Goal: Task Accomplishment & Management: Manage account settings

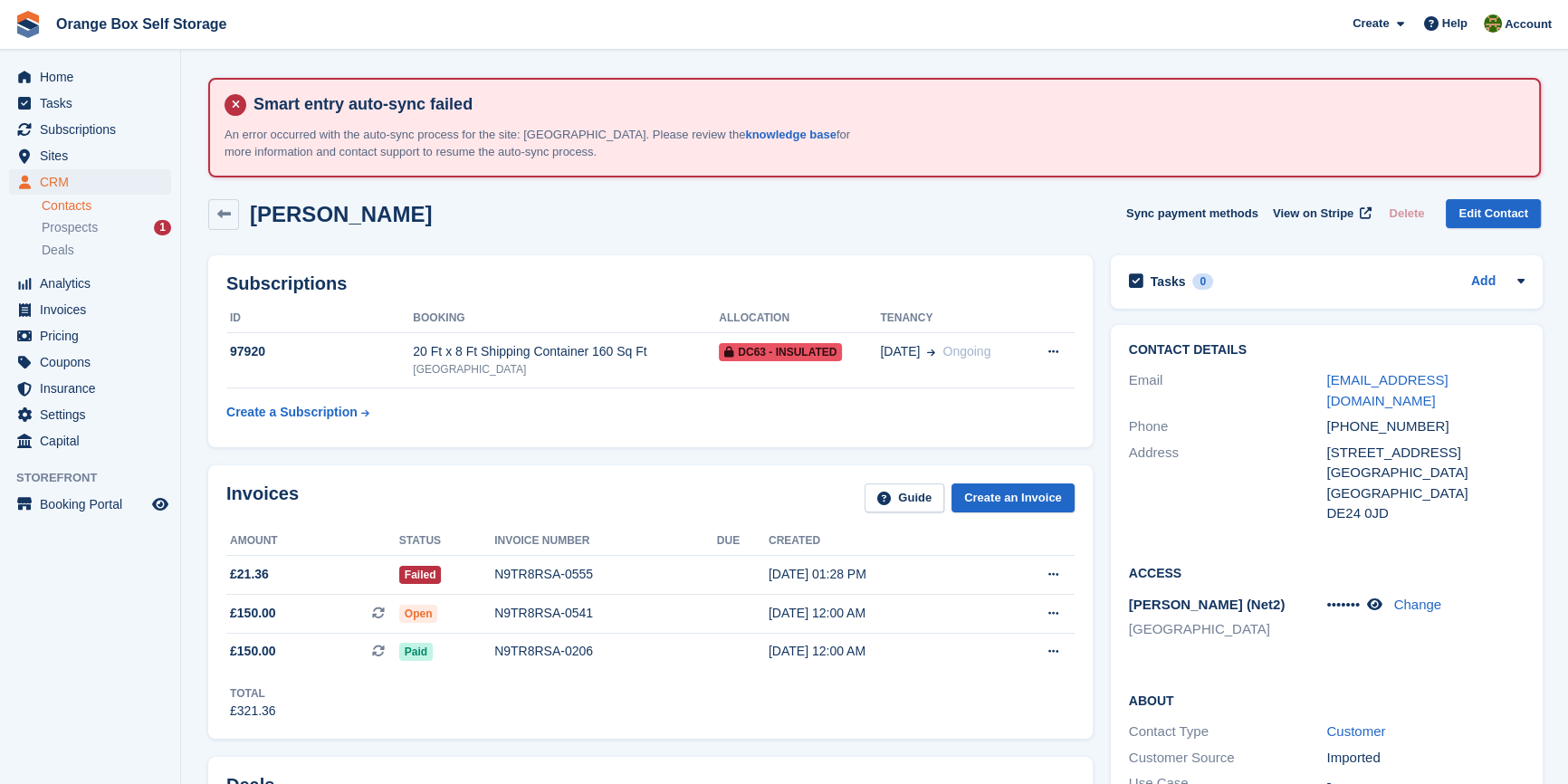
click at [108, 740] on aside "Home Tasks Subscriptions Subscriptions Subscriptions Contracts Price increases …" at bounding box center [90, 396] width 181 height 693
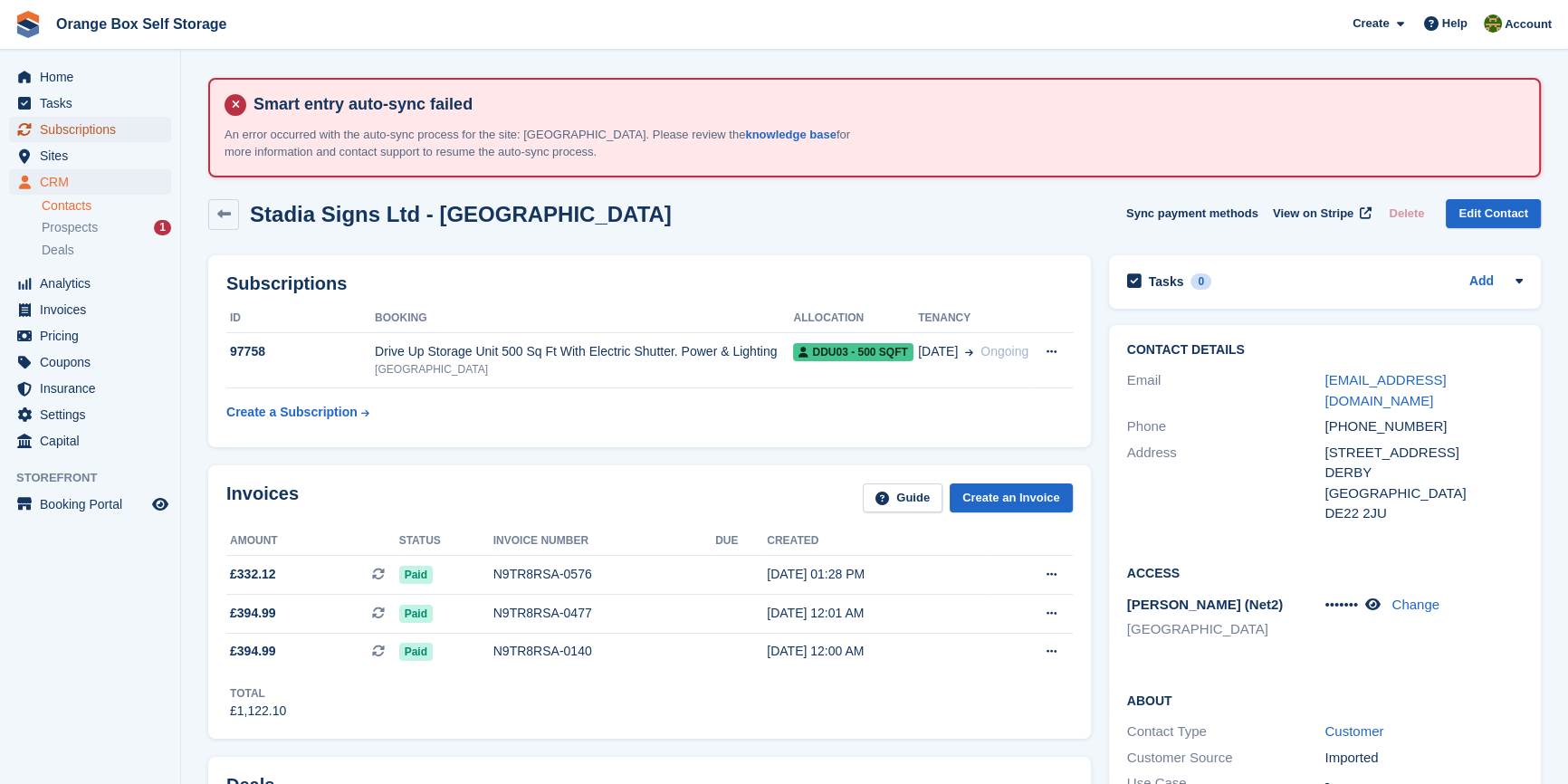
click at [87, 121] on span "Subscriptions" at bounding box center [94, 129] width 109 height 25
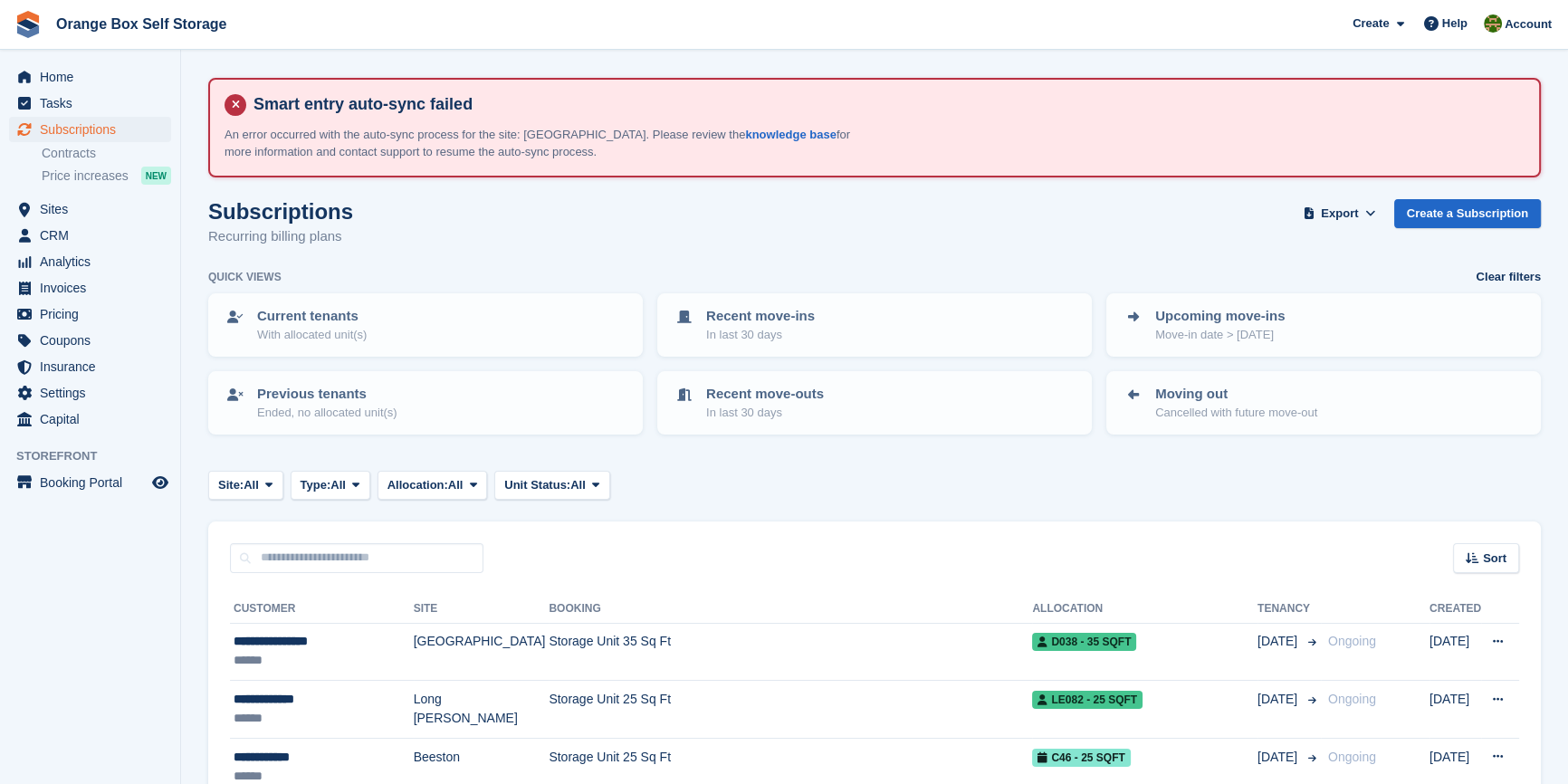
click at [99, 643] on aside "Home Tasks Subscriptions Subscriptions Subscriptions Contracts Price increases …" at bounding box center [90, 396] width 181 height 693
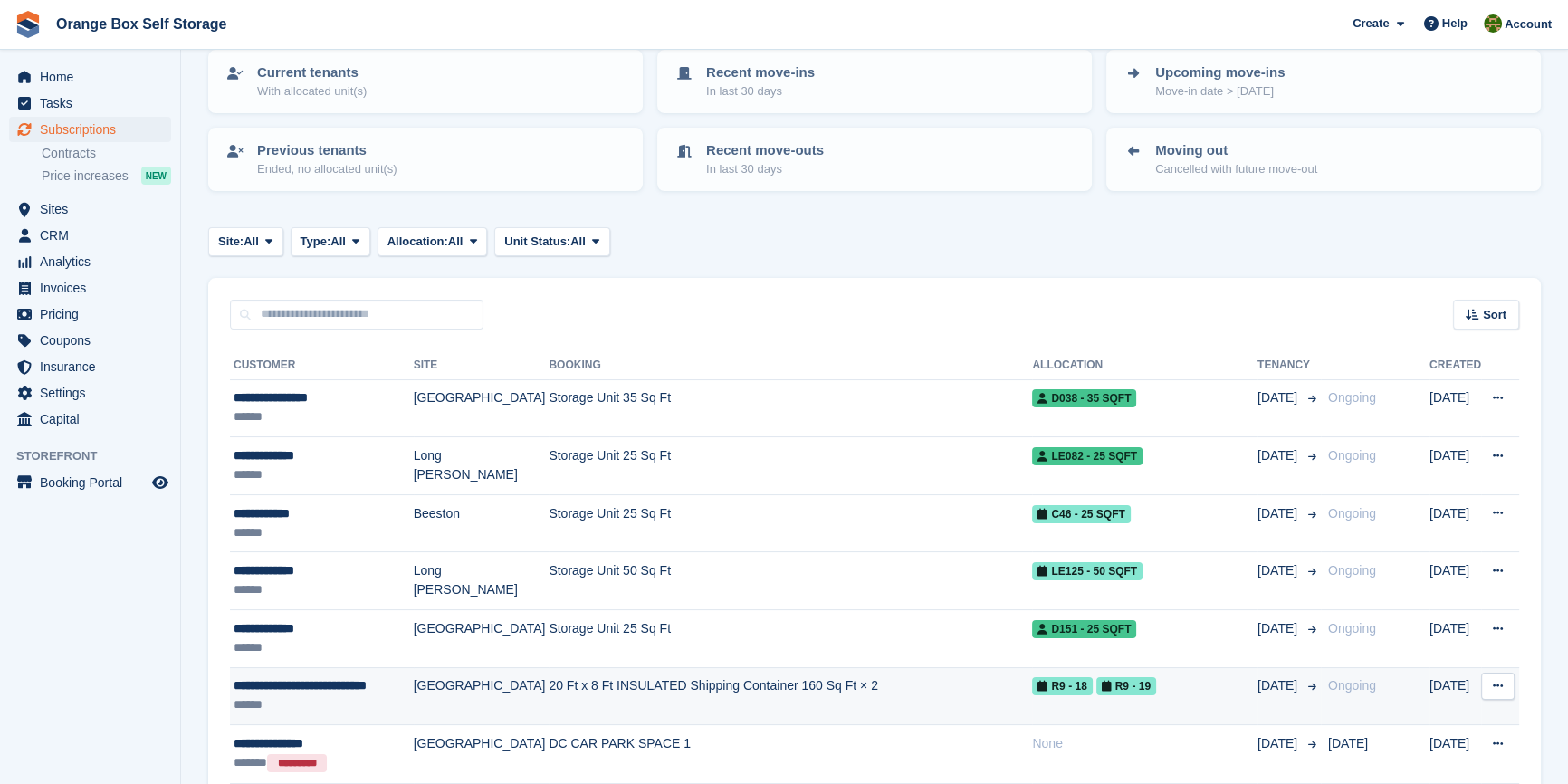
scroll to position [246, 0]
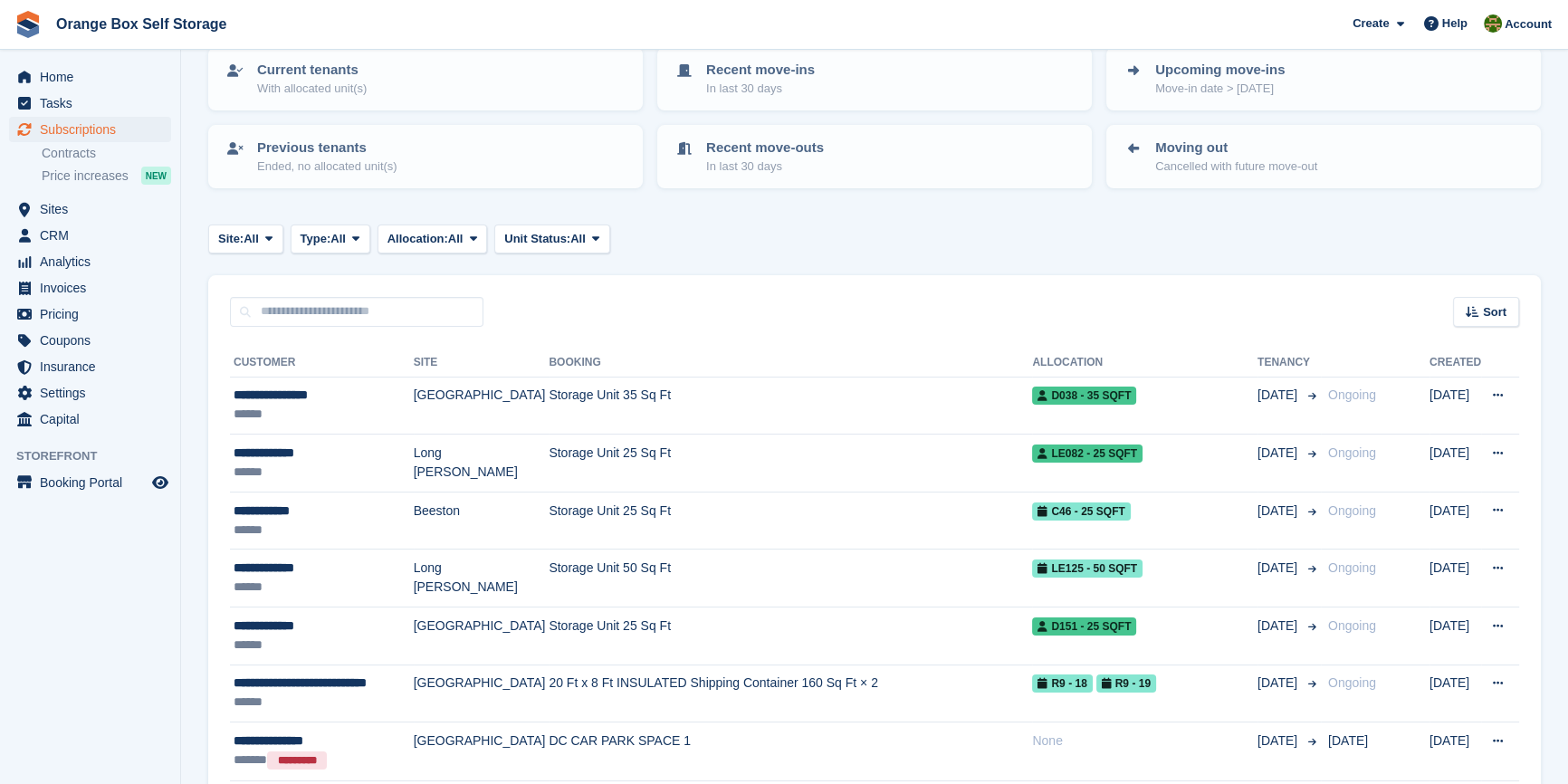
click at [127, 637] on aside "Home Tasks Subscriptions Subscriptions Subscriptions Contracts Price increases …" at bounding box center [90, 396] width 181 height 693
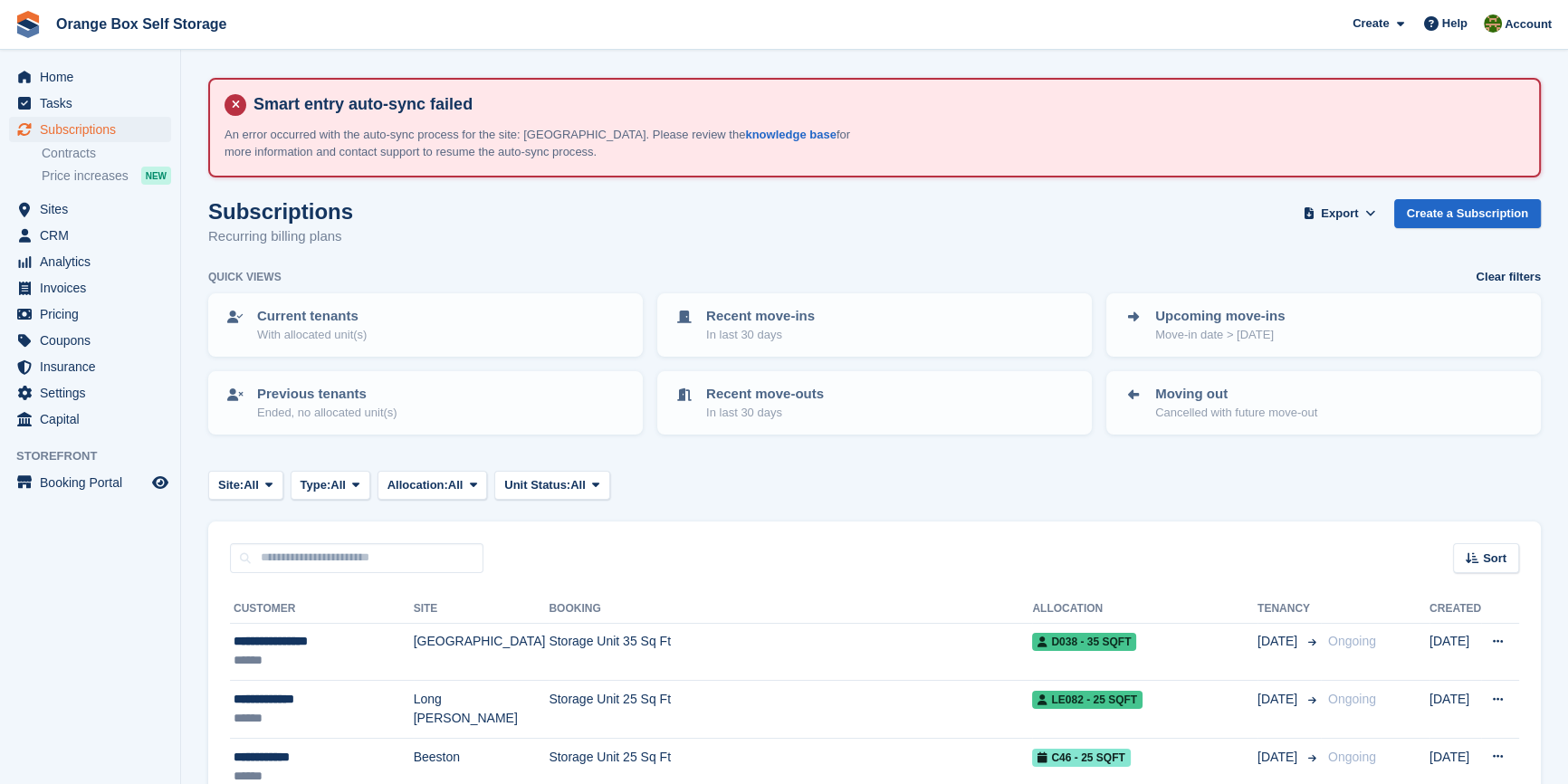
scroll to position [0, 0]
click at [532, 490] on span "Unit Status:" at bounding box center [538, 486] width 66 height 18
click at [318, 478] on span "Type:" at bounding box center [315, 486] width 31 height 18
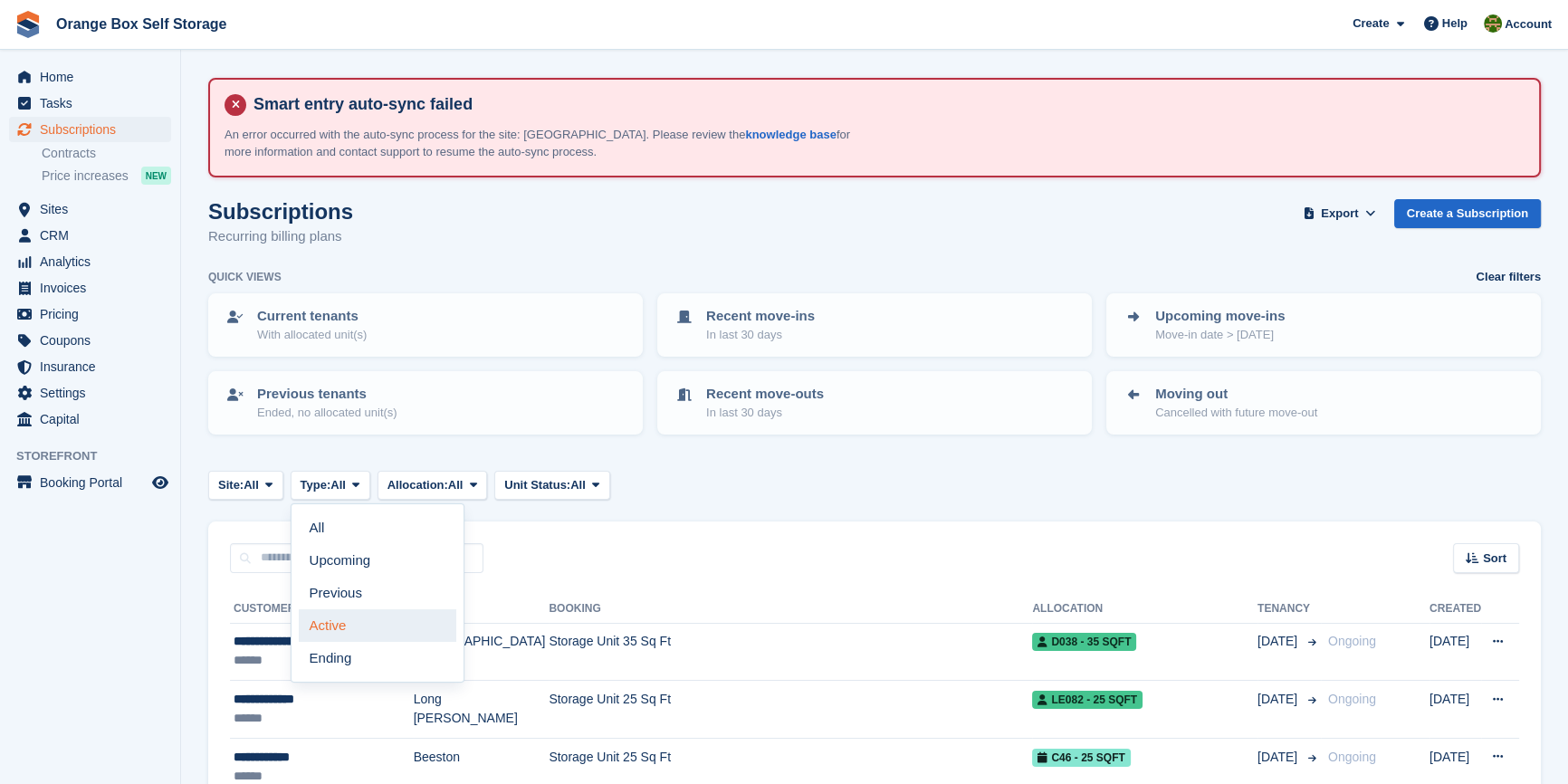
click at [361, 617] on link "Active" at bounding box center [378, 625] width 158 height 33
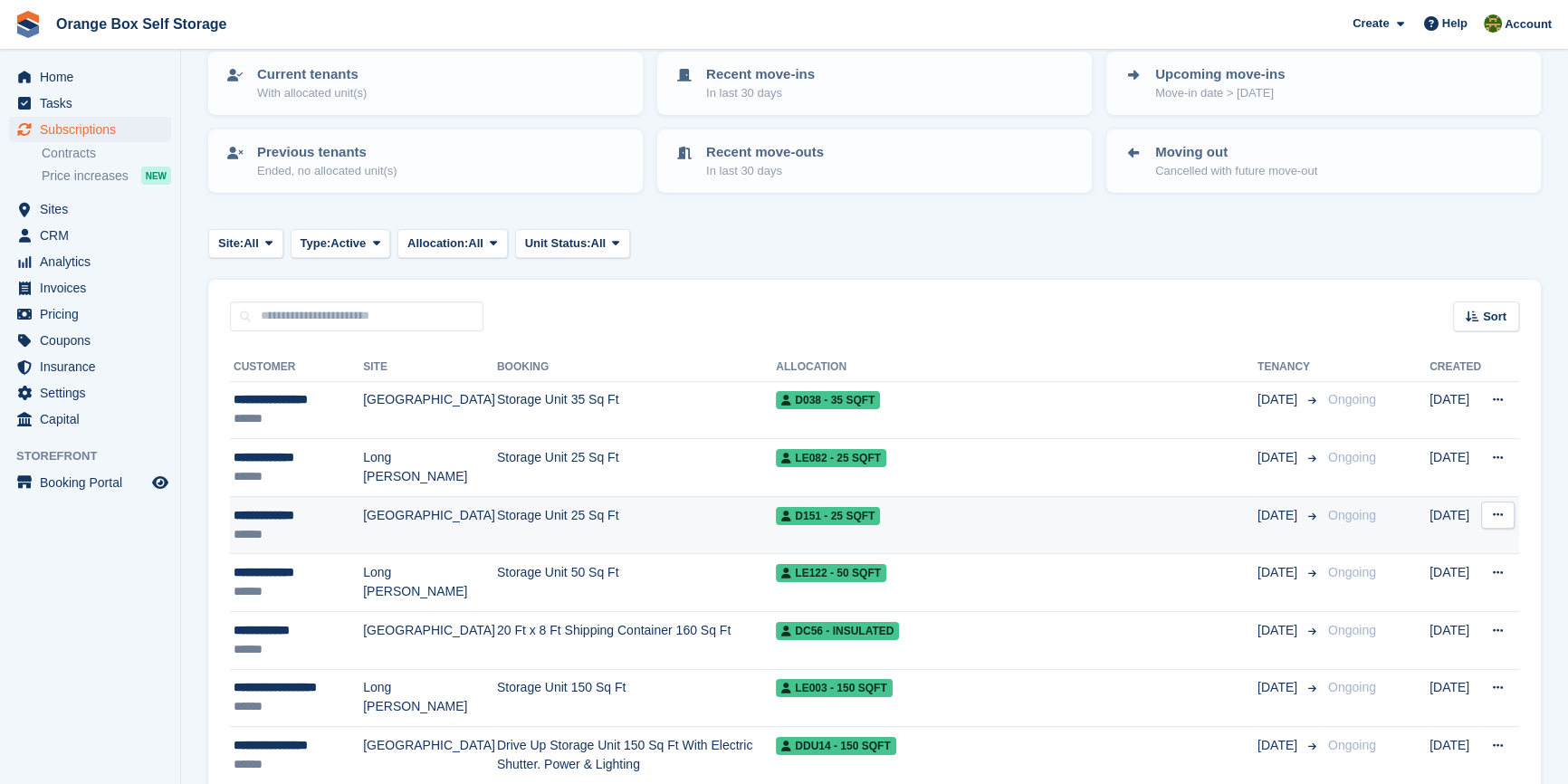
scroll to position [246, 0]
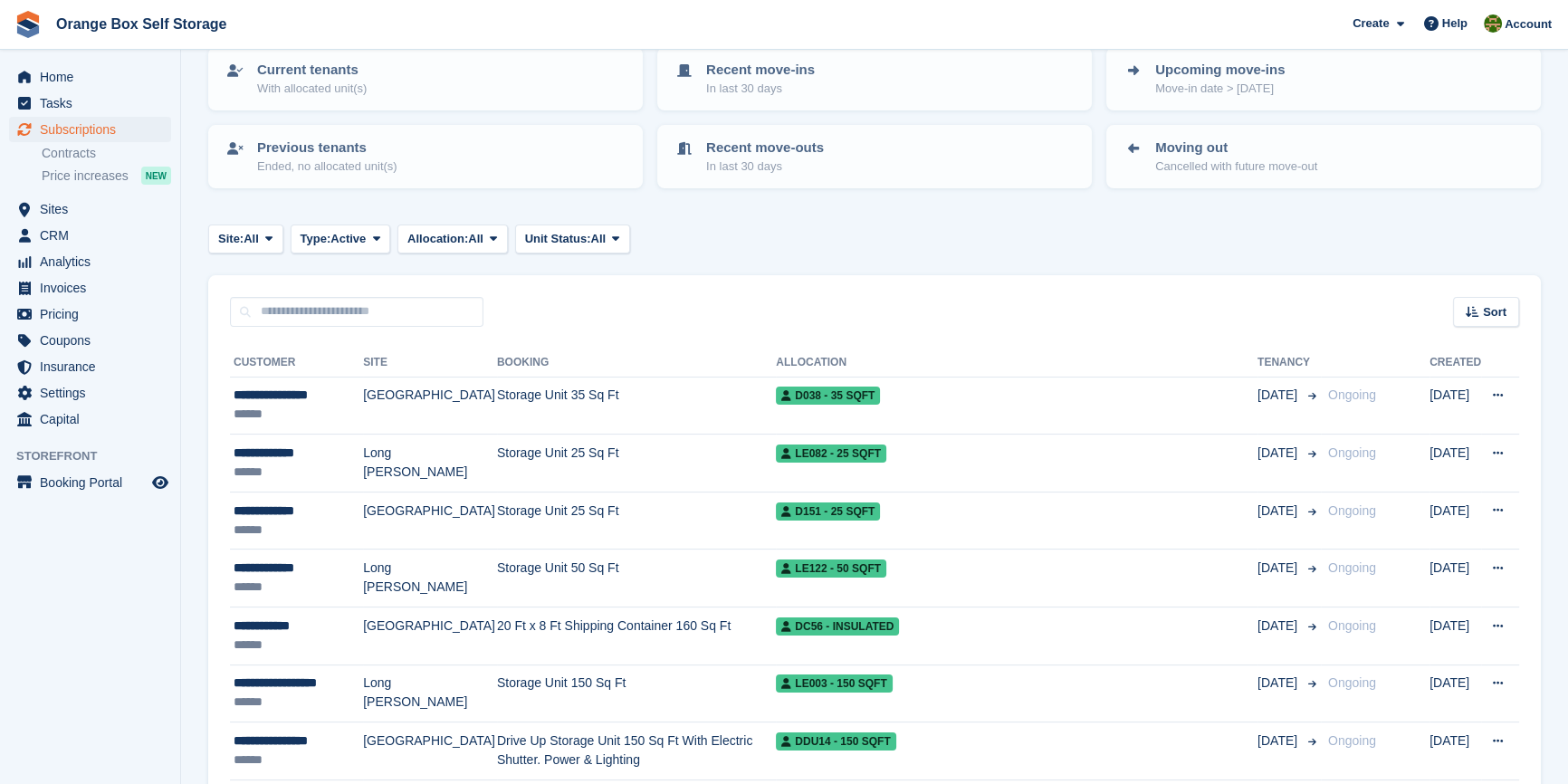
click at [262, 357] on th "Customer" at bounding box center [296, 363] width 133 height 29
click at [1480, 320] on div "Sort" at bounding box center [1486, 312] width 66 height 30
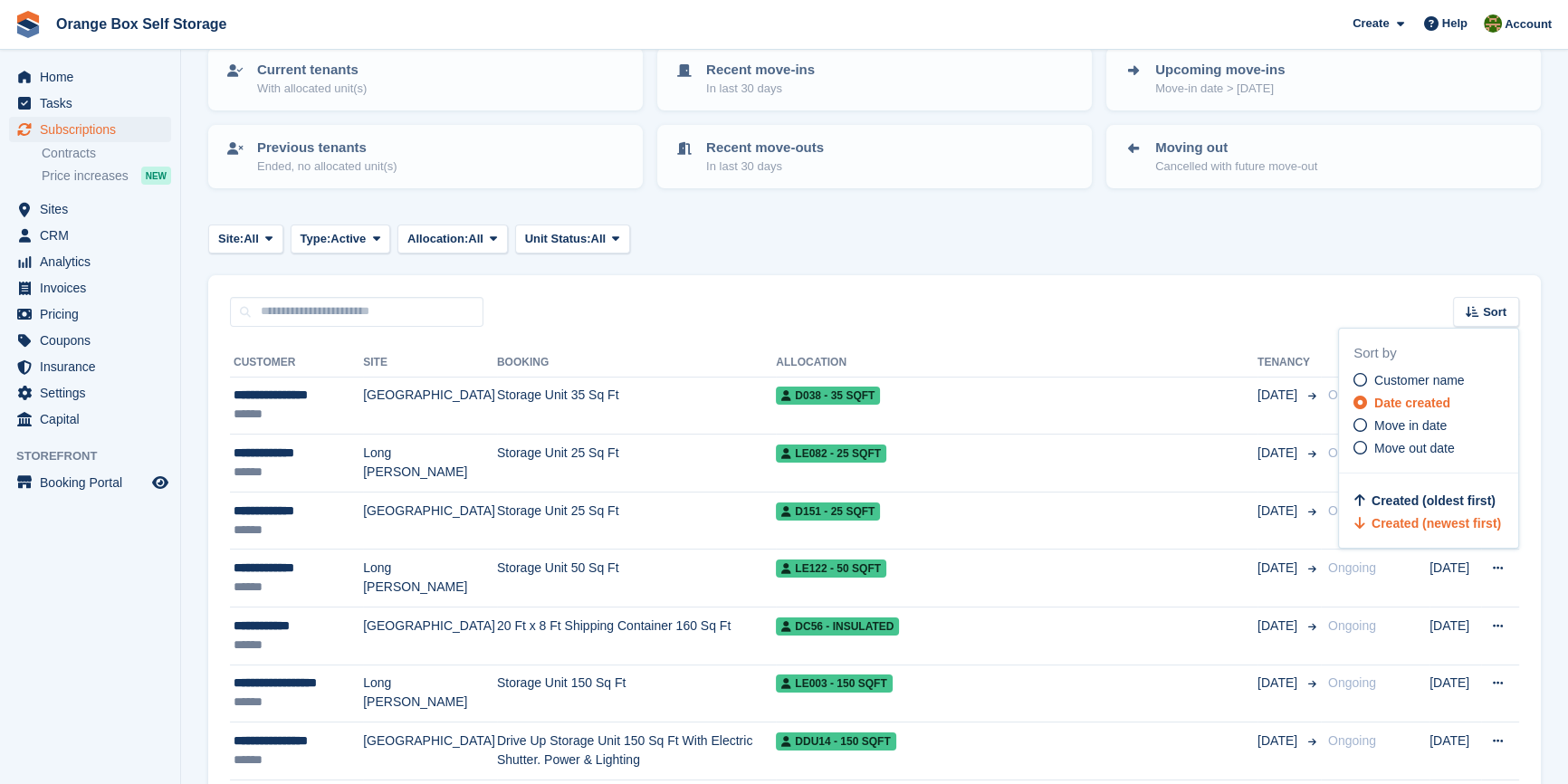
click at [1111, 317] on div "Sort Sort by Customer name Date created Move in date Move out date Created (old…" at bounding box center [875, 301] width 1333 height 52
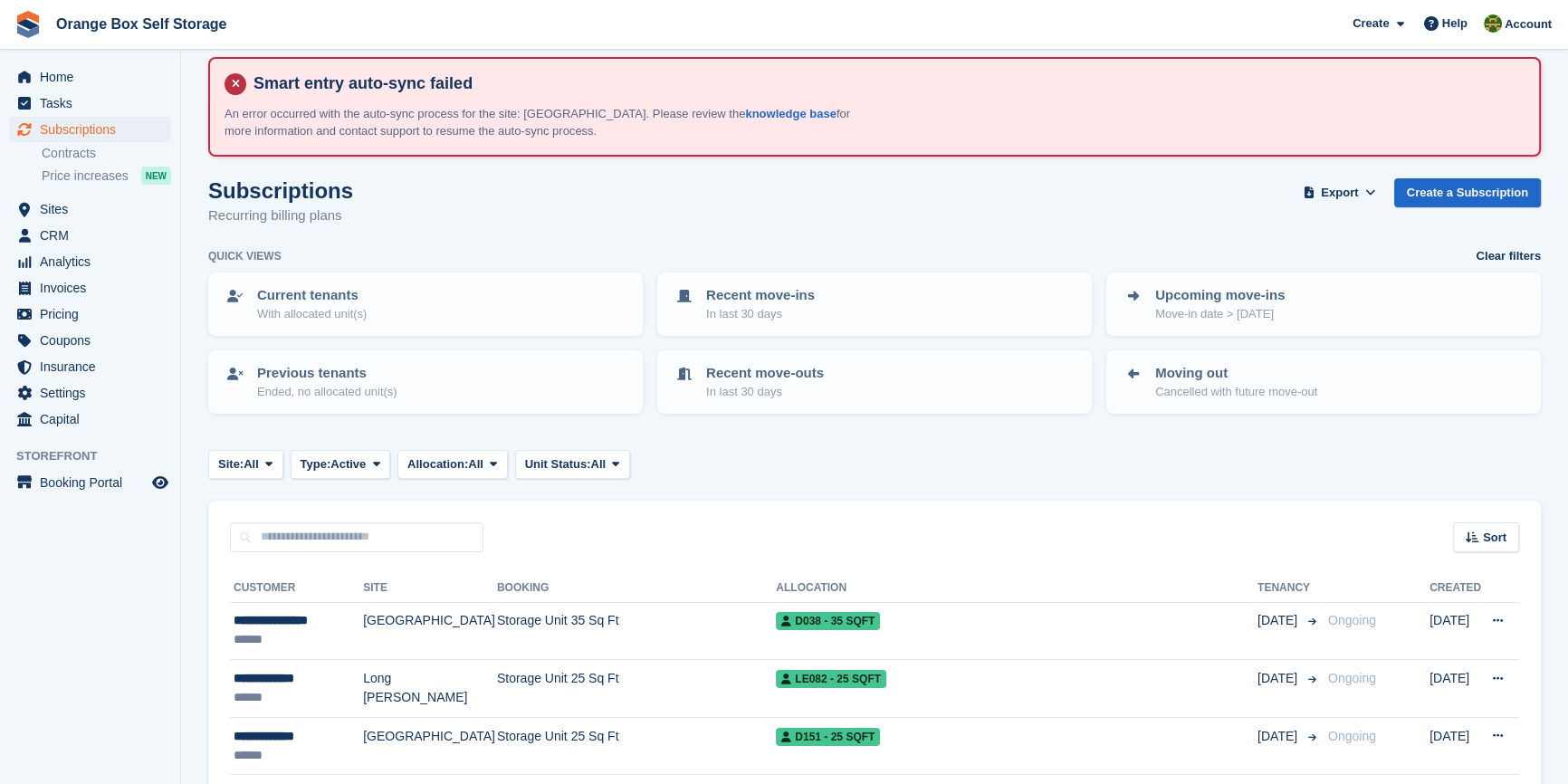
scroll to position [0, 0]
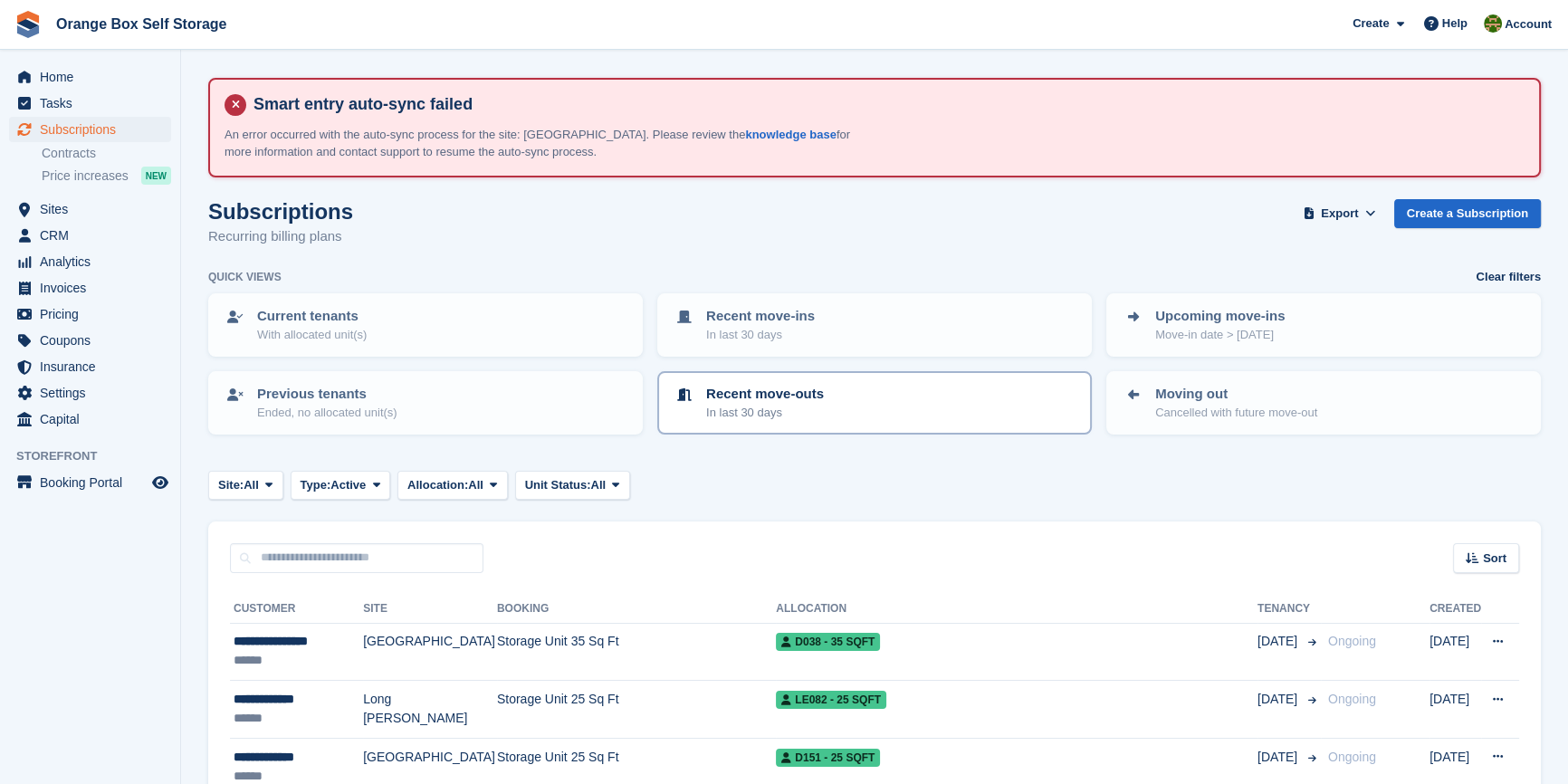
click at [742, 398] on p "Recent move-outs" at bounding box center [765, 394] width 118 height 21
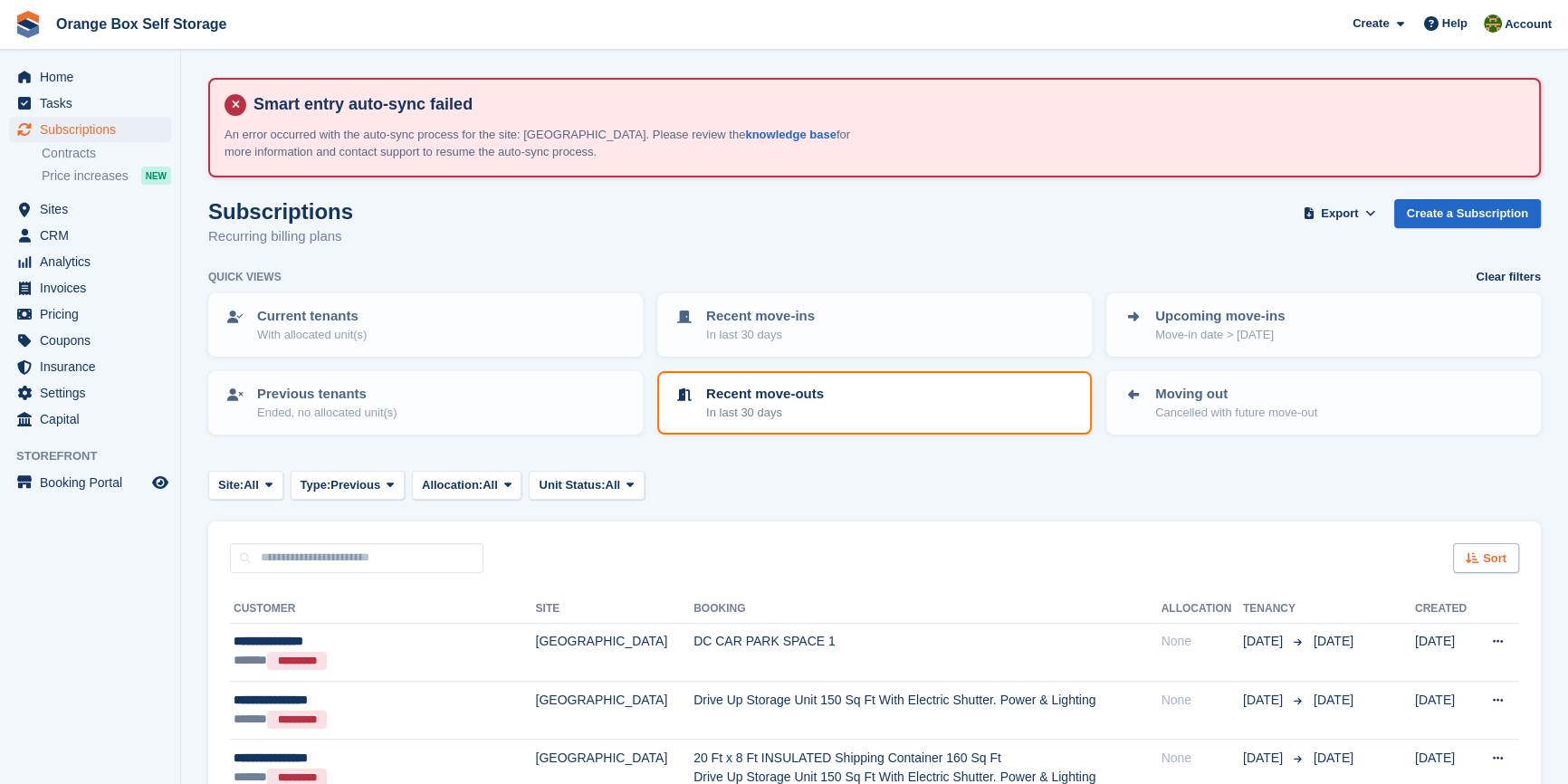
click at [1494, 559] on span "Sort" at bounding box center [1495, 559] width 24 height 18
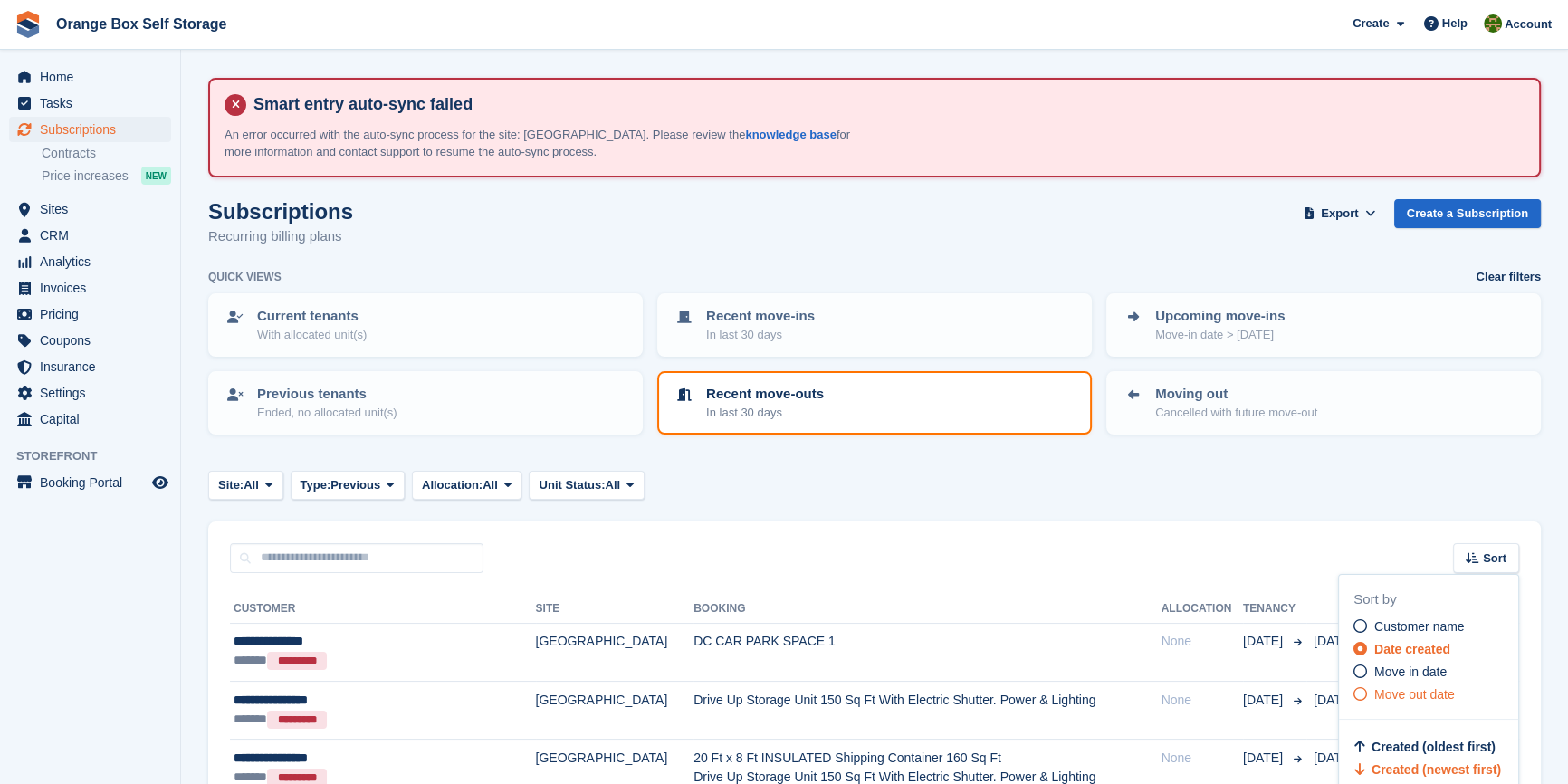
click at [1413, 690] on span "Move out date" at bounding box center [1414, 694] width 81 height 15
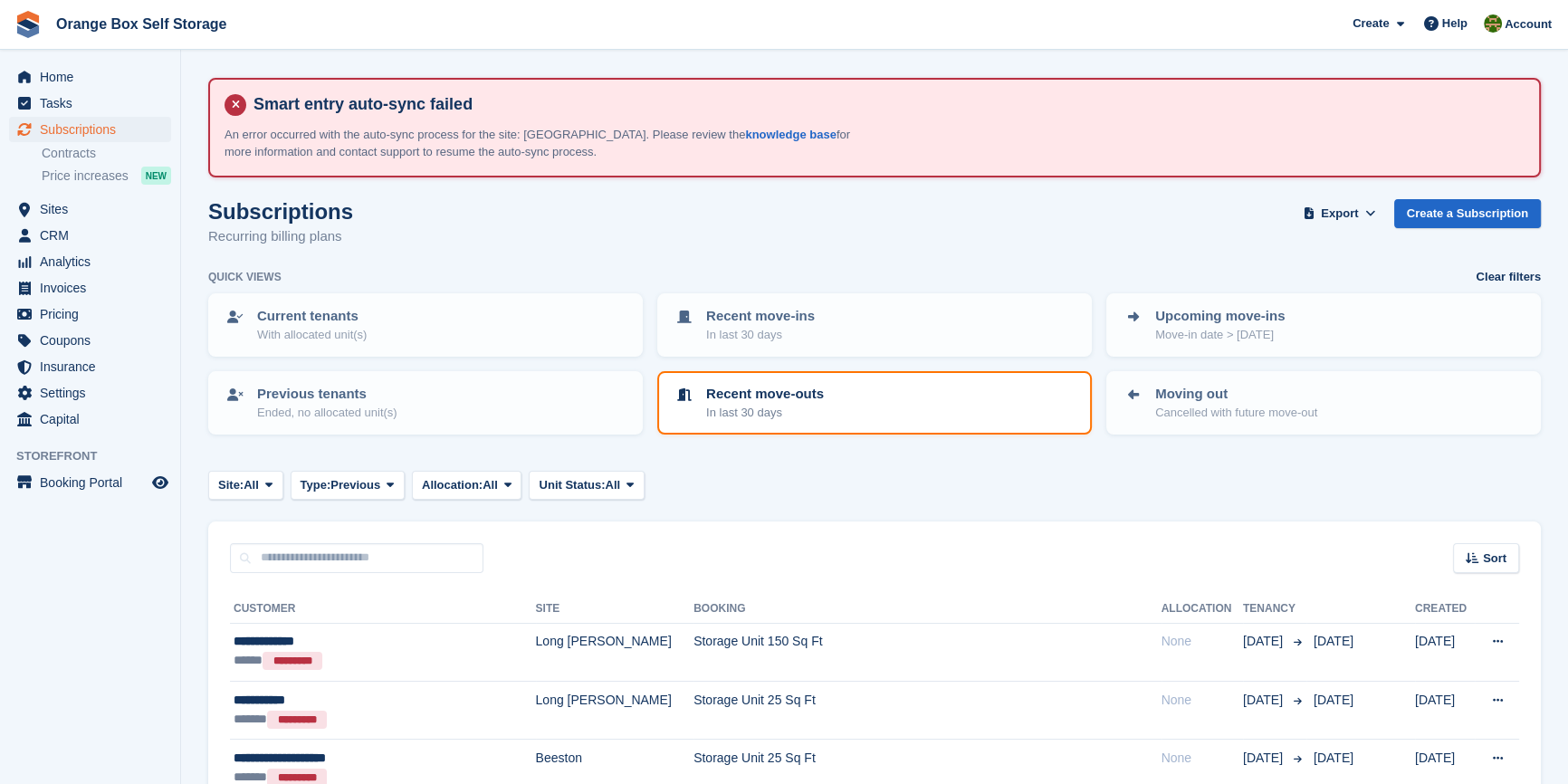
click at [742, 497] on div "Site: All All Beeston Long Eaton Derby Furnace Road Type: Previous All Upcoming…" at bounding box center [875, 486] width 1333 height 30
click at [110, 135] on span "Subscriptions" at bounding box center [94, 129] width 109 height 25
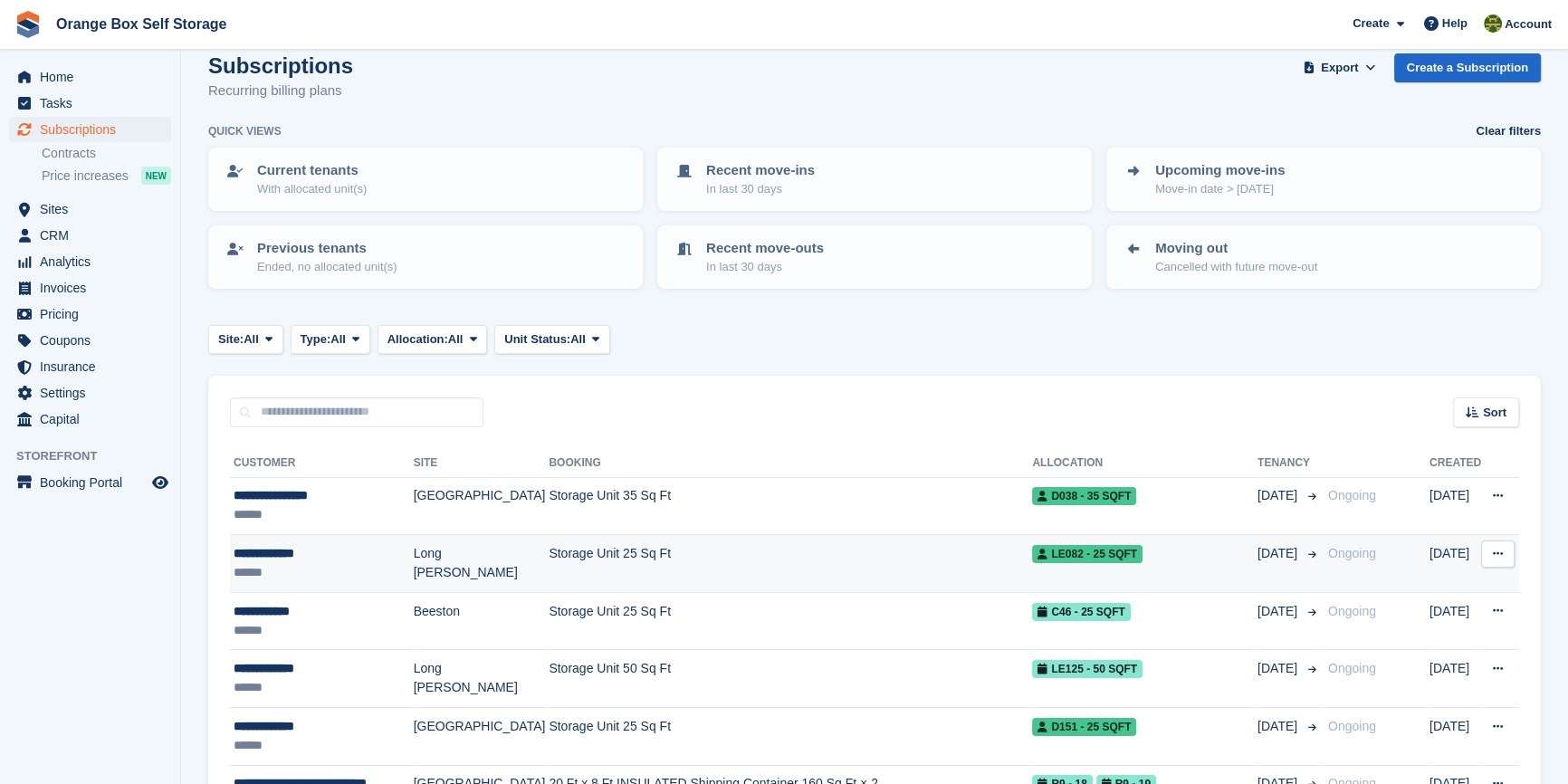
scroll to position [164, 0]
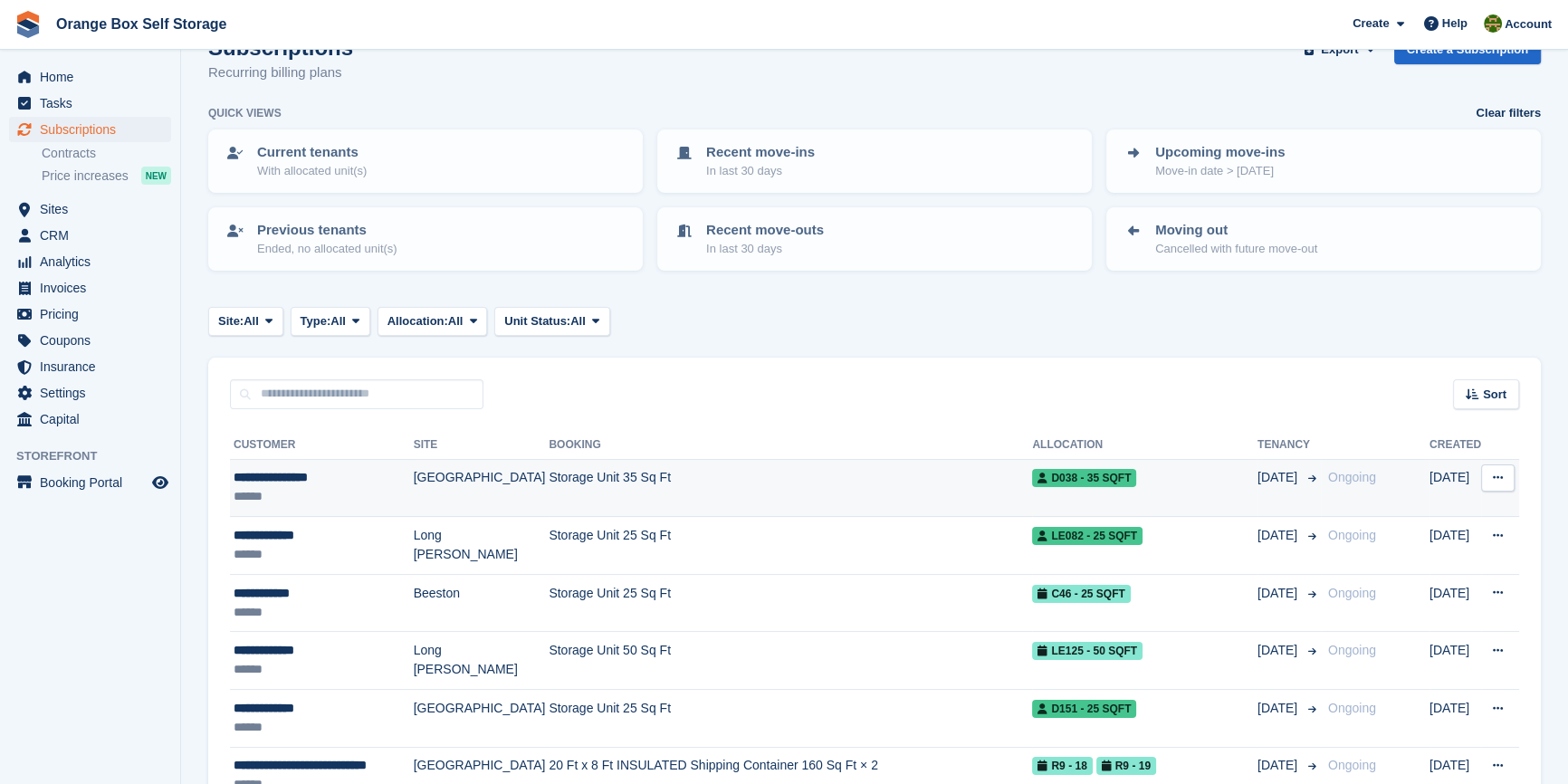
click at [747, 478] on td "Storage Unit 35 Sq Ft" at bounding box center [790, 488] width 484 height 58
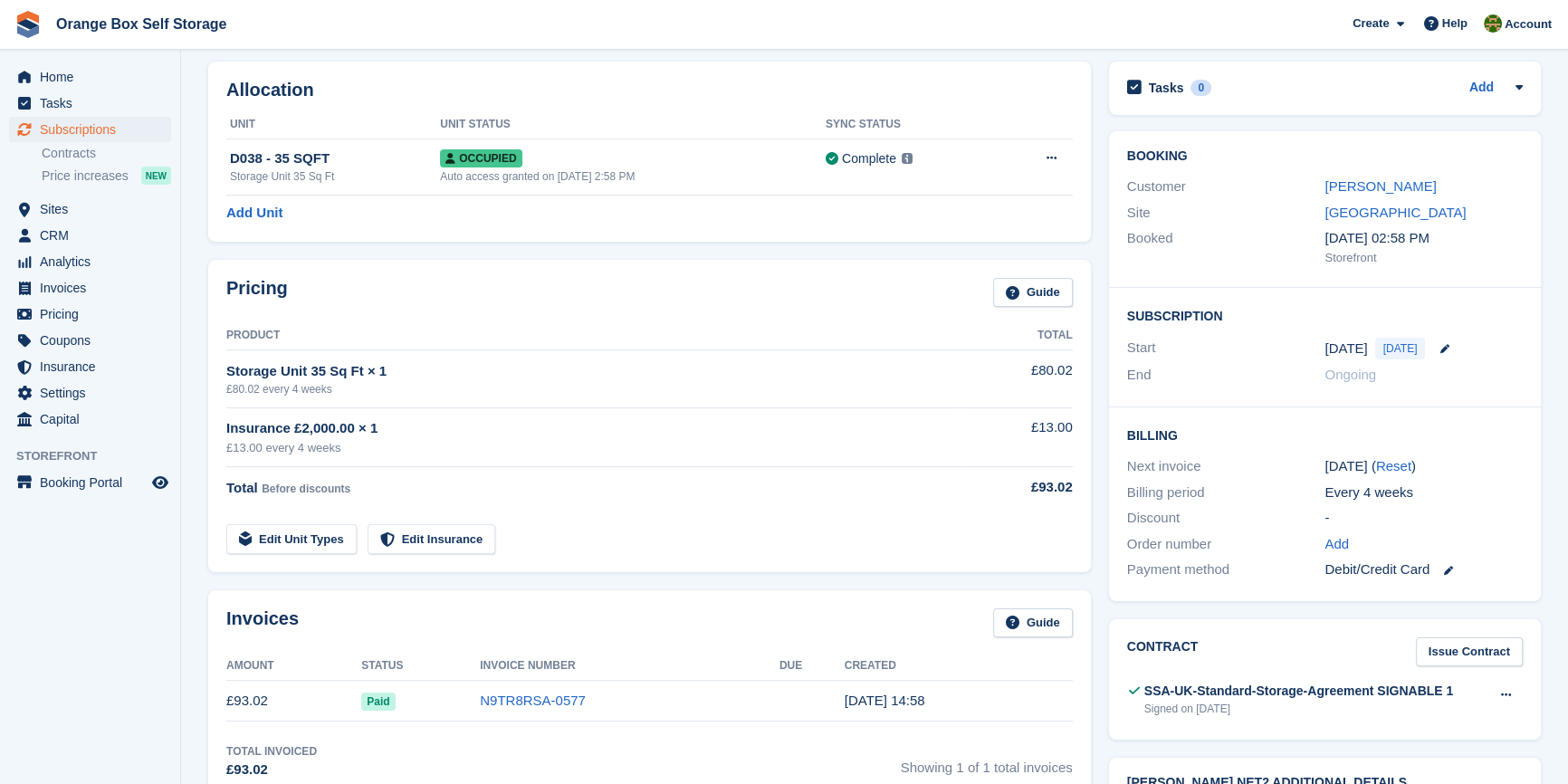
scroll to position [82, 0]
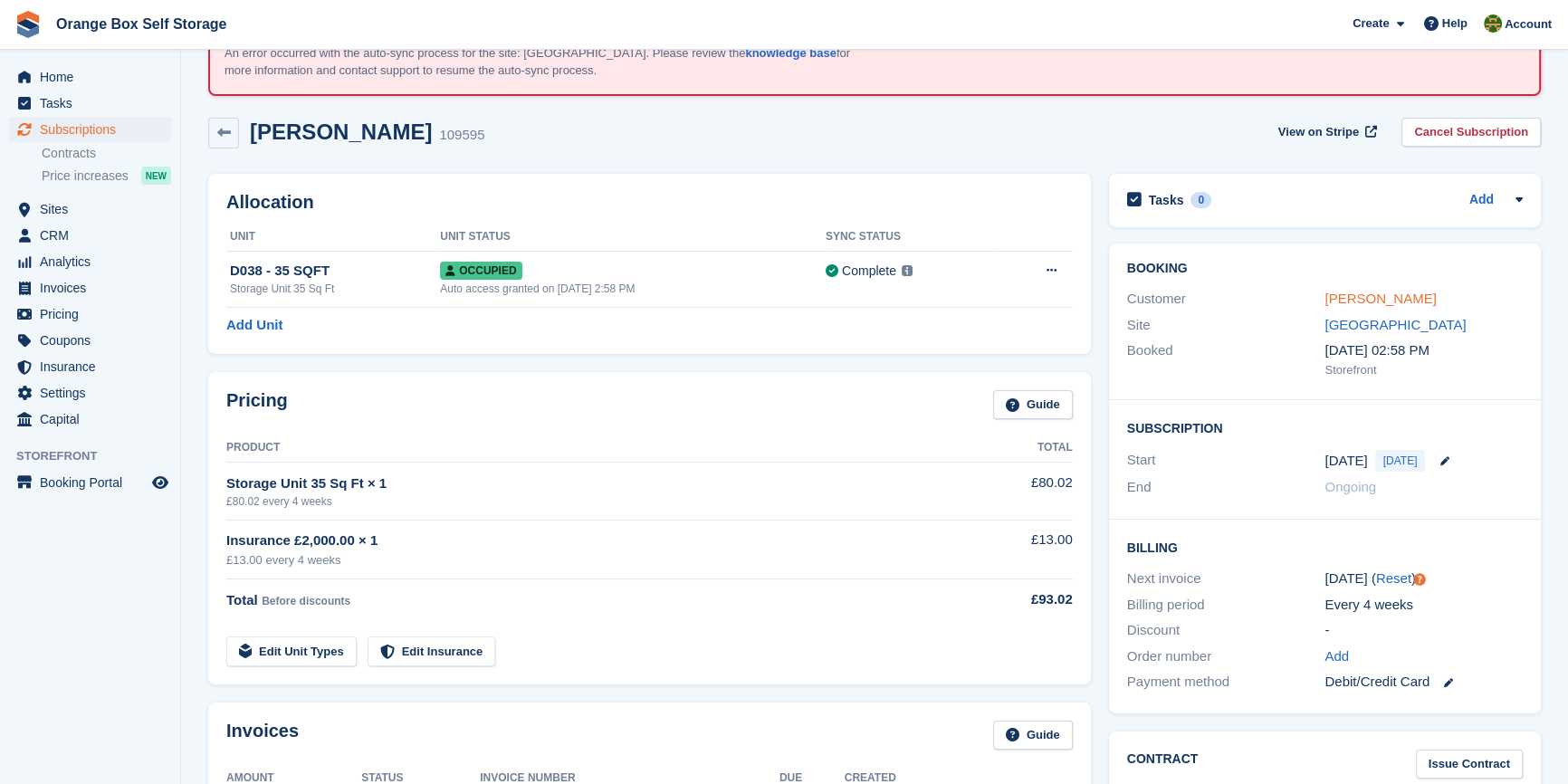
click at [1398, 300] on link "[PERSON_NAME]" at bounding box center [1380, 297] width 112 height 15
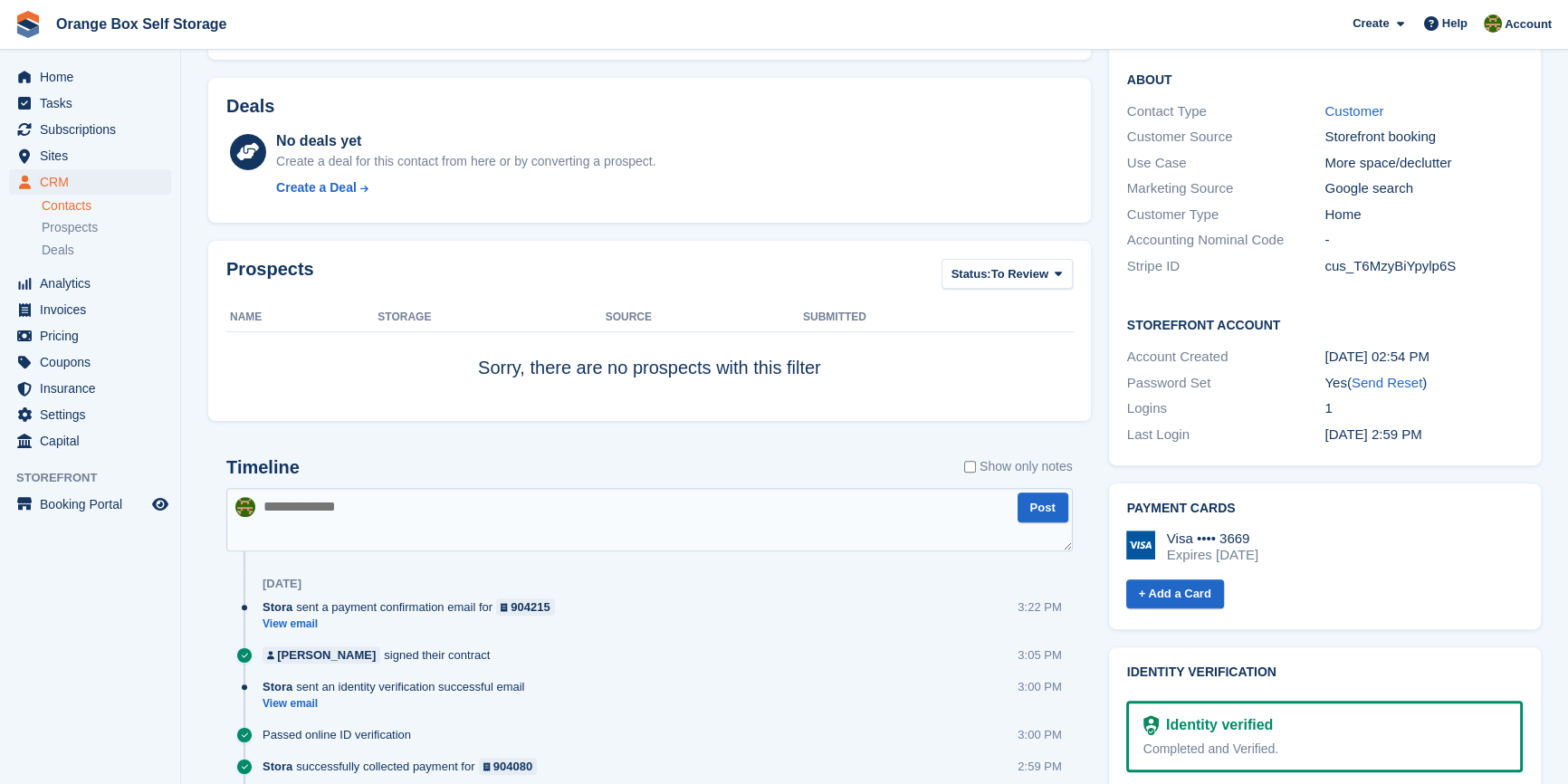
scroll to position [823, 0]
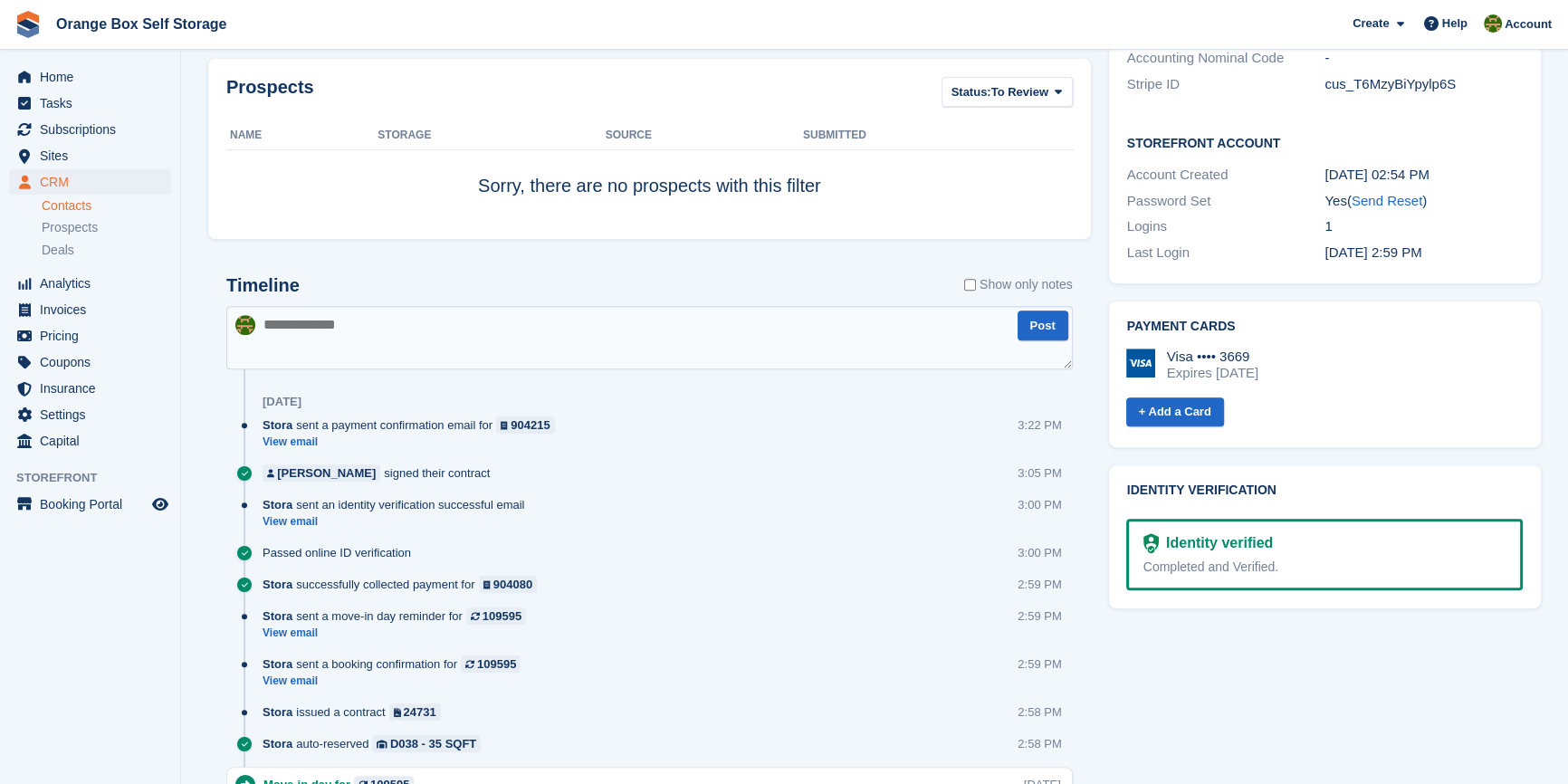
click at [1225, 533] on div "Identity verified" at bounding box center [1216, 544] width 114 height 22
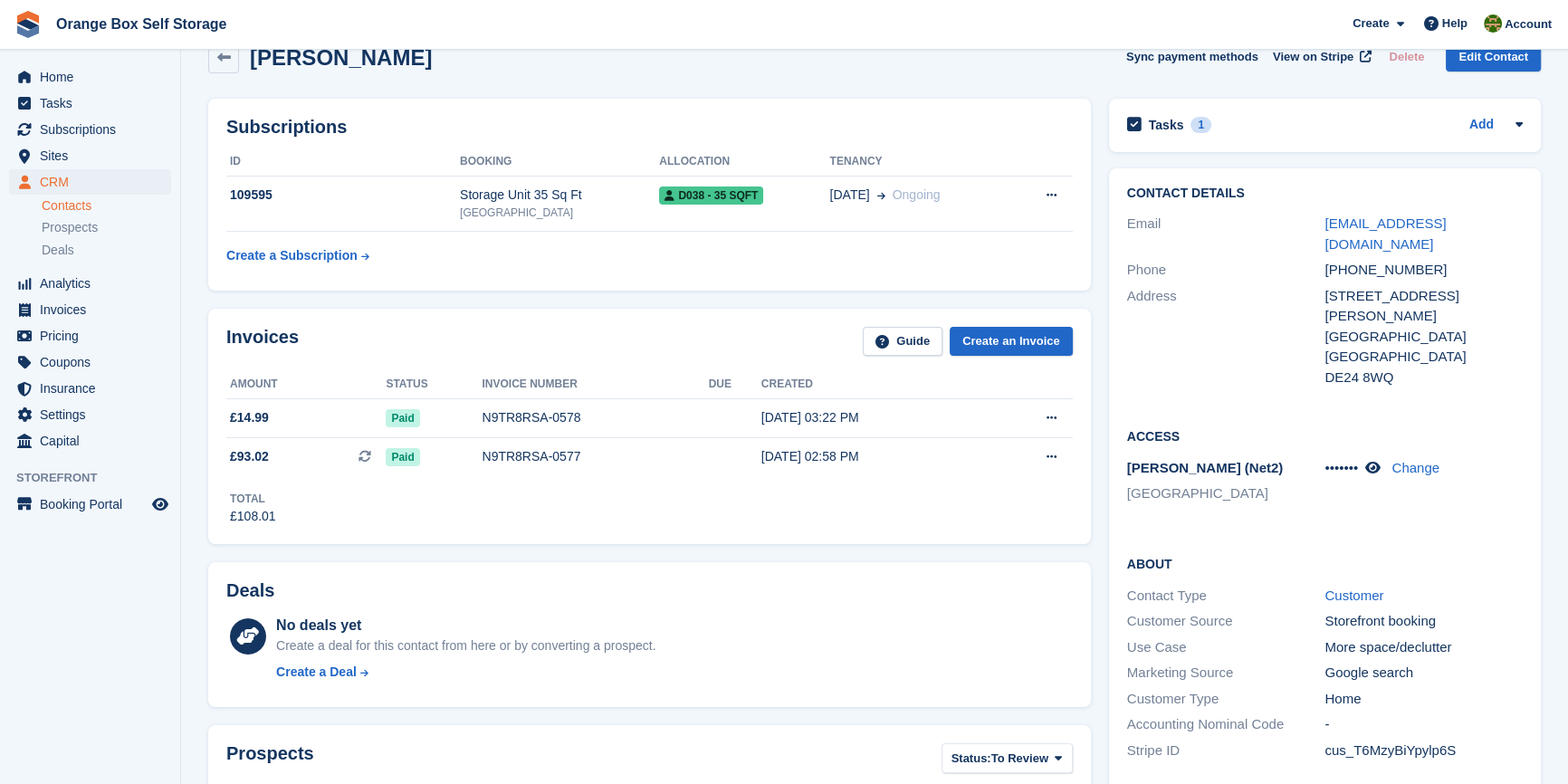
scroll to position [0, 0]
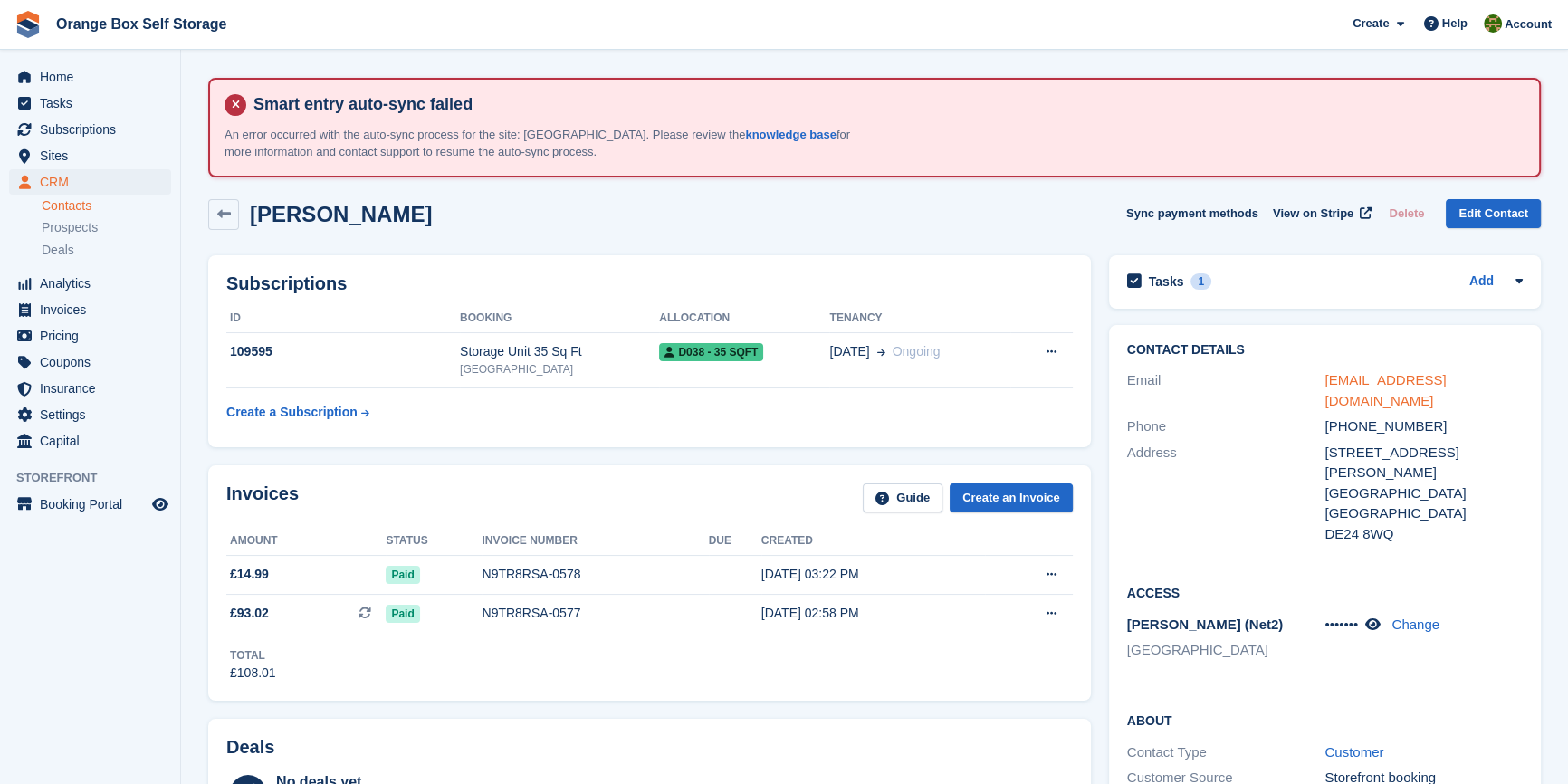
click at [1361, 377] on link "[EMAIL_ADDRESS][DOMAIN_NAME]" at bounding box center [1385, 390] width 122 height 36
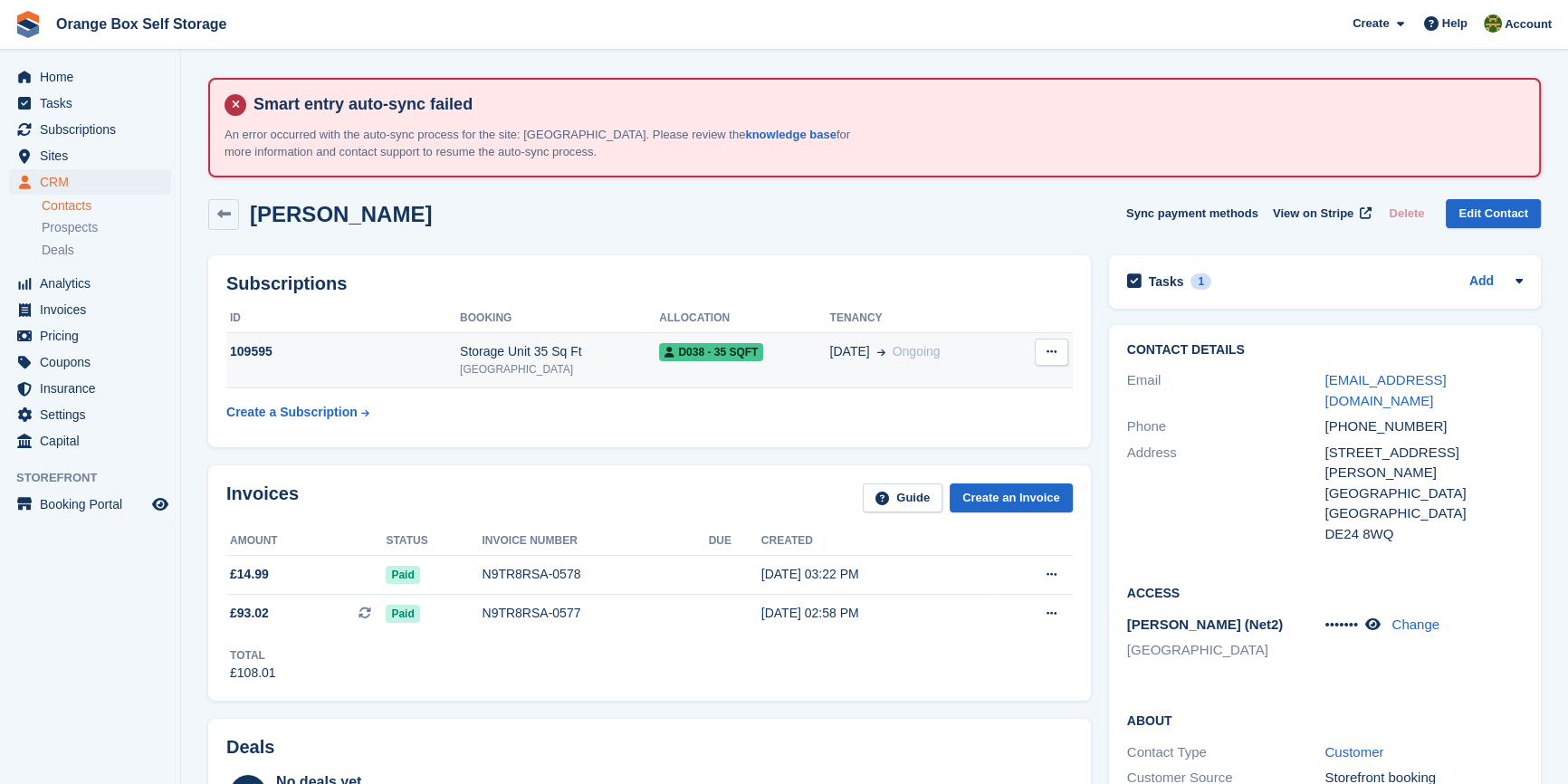
click at [461, 354] on div "Storage Unit 35 Sq Ft" at bounding box center [560, 351] width 199 height 19
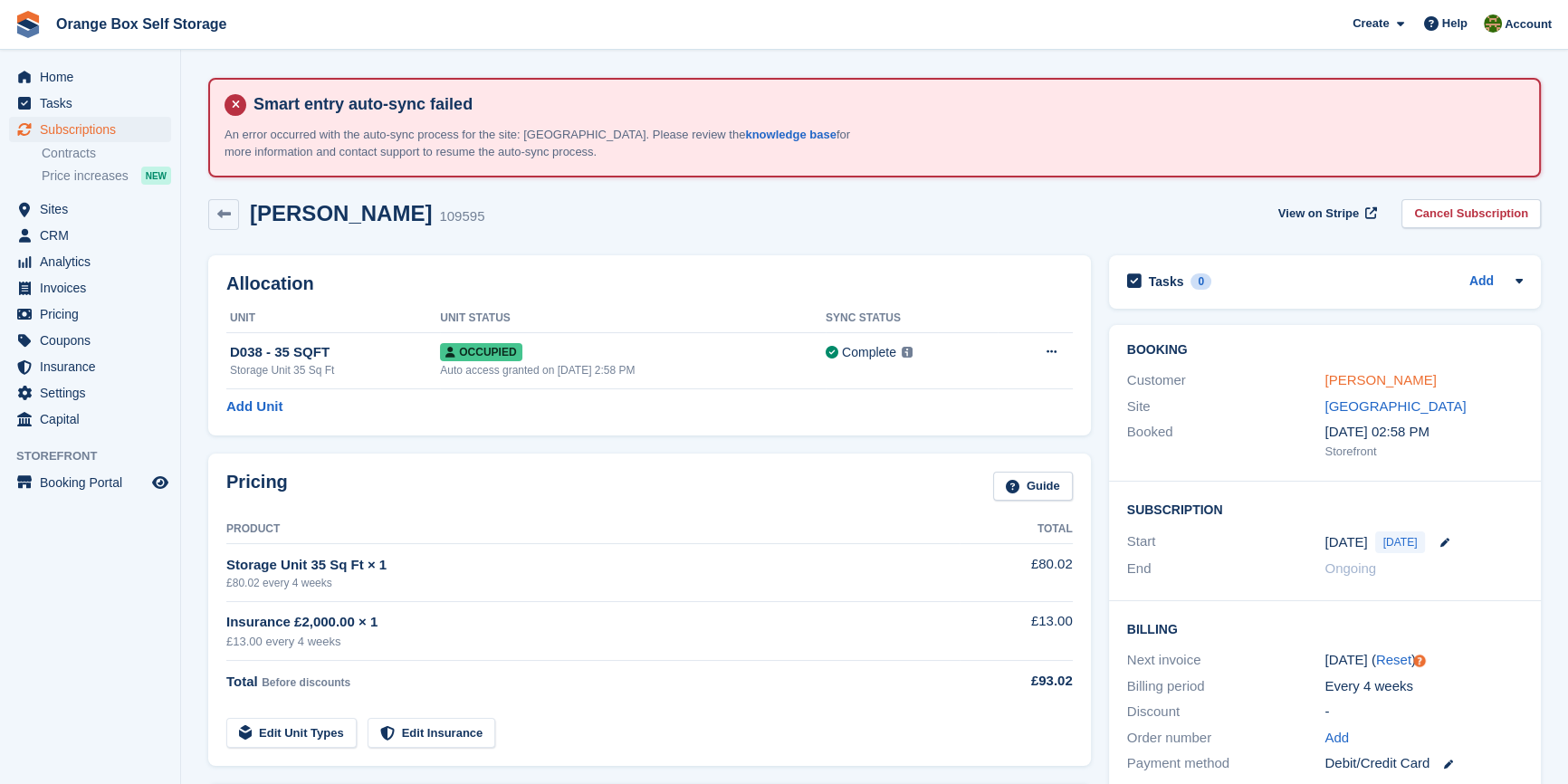
click at [1354, 383] on link "[PERSON_NAME]" at bounding box center [1380, 379] width 112 height 15
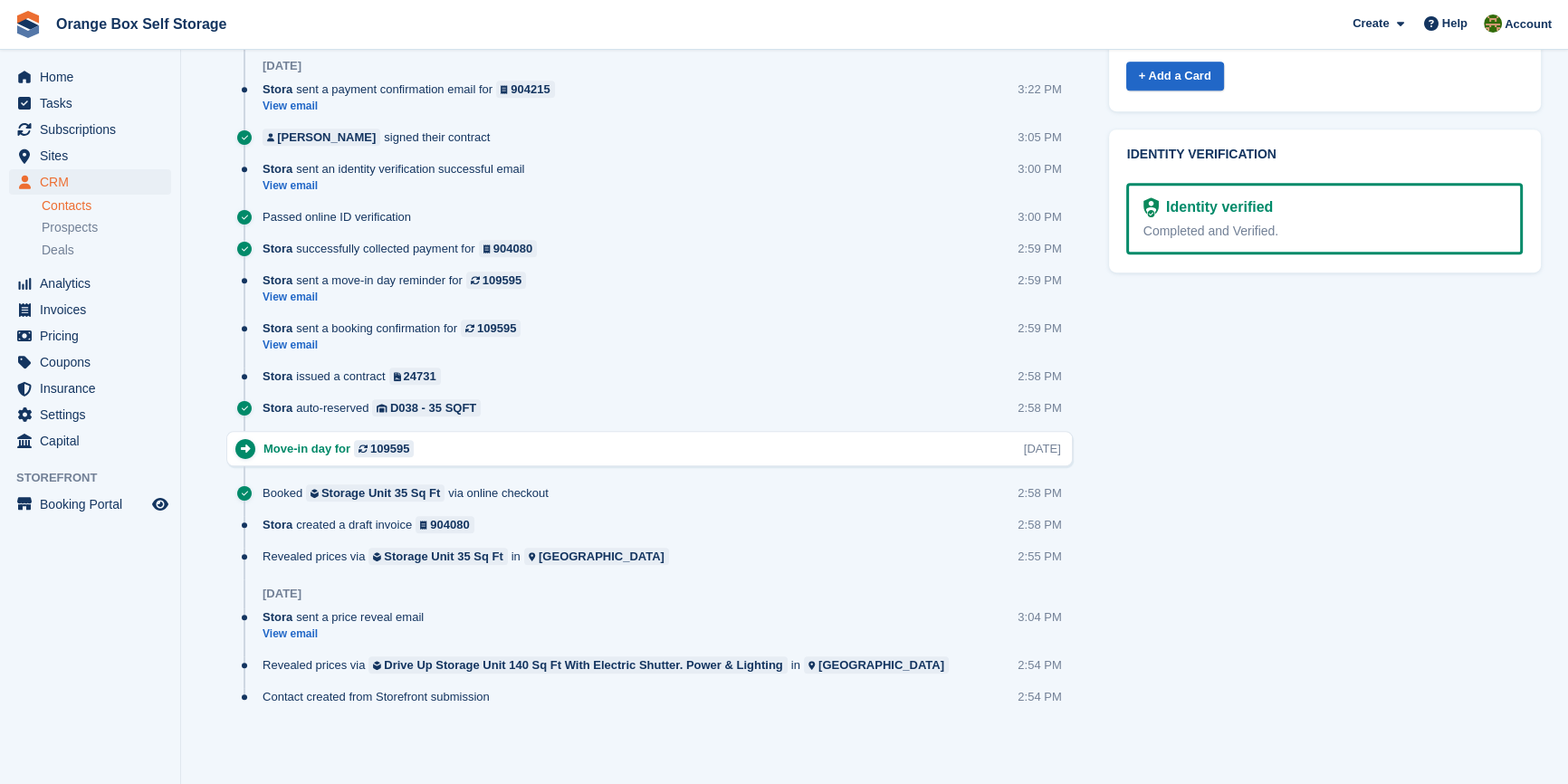
scroll to position [1159, 0]
click at [280, 182] on link "View email" at bounding box center [397, 186] width 270 height 15
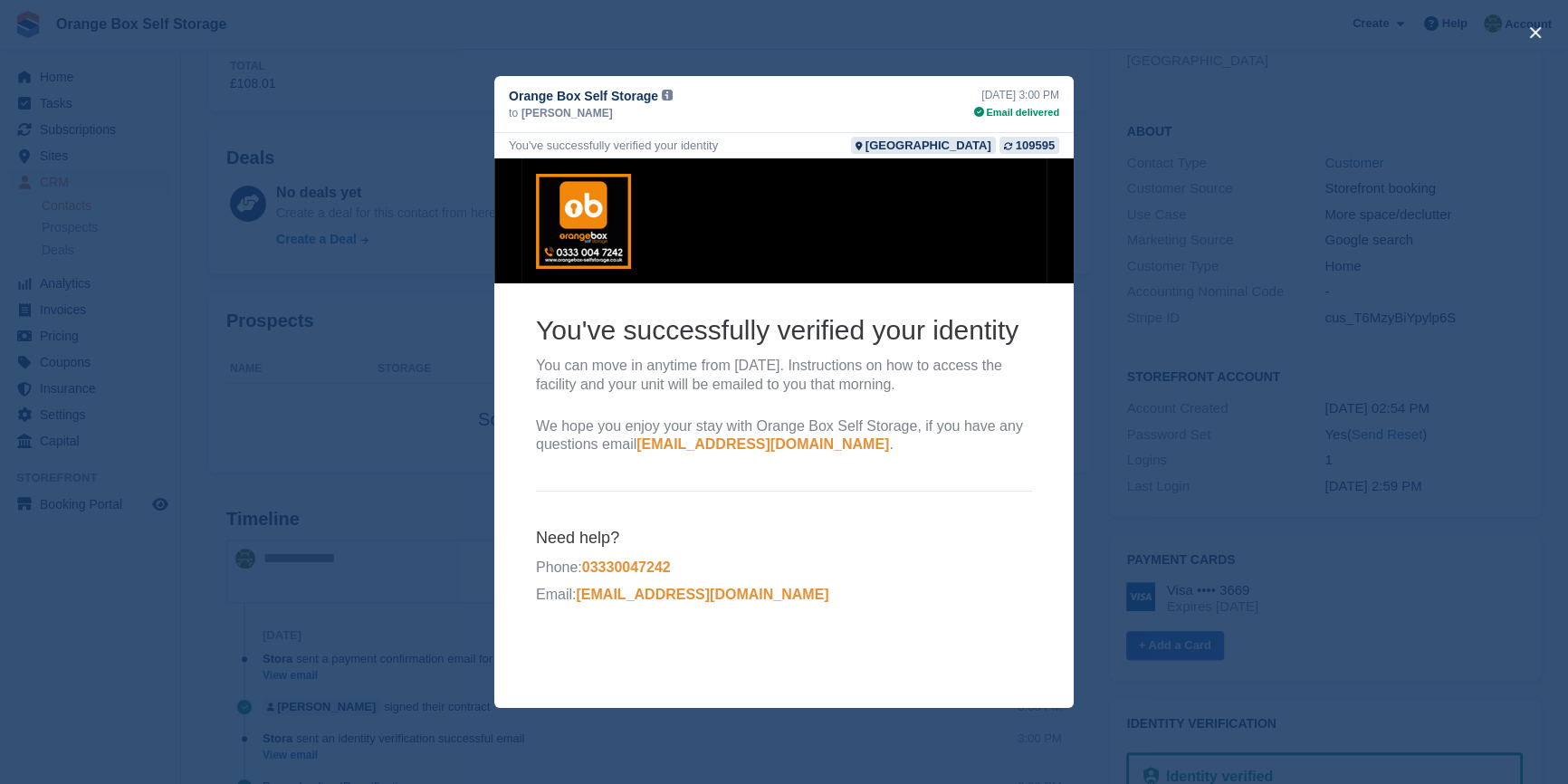
scroll to position [584, 0]
click at [1554, 491] on div "close" at bounding box center [784, 392] width 1568 height 784
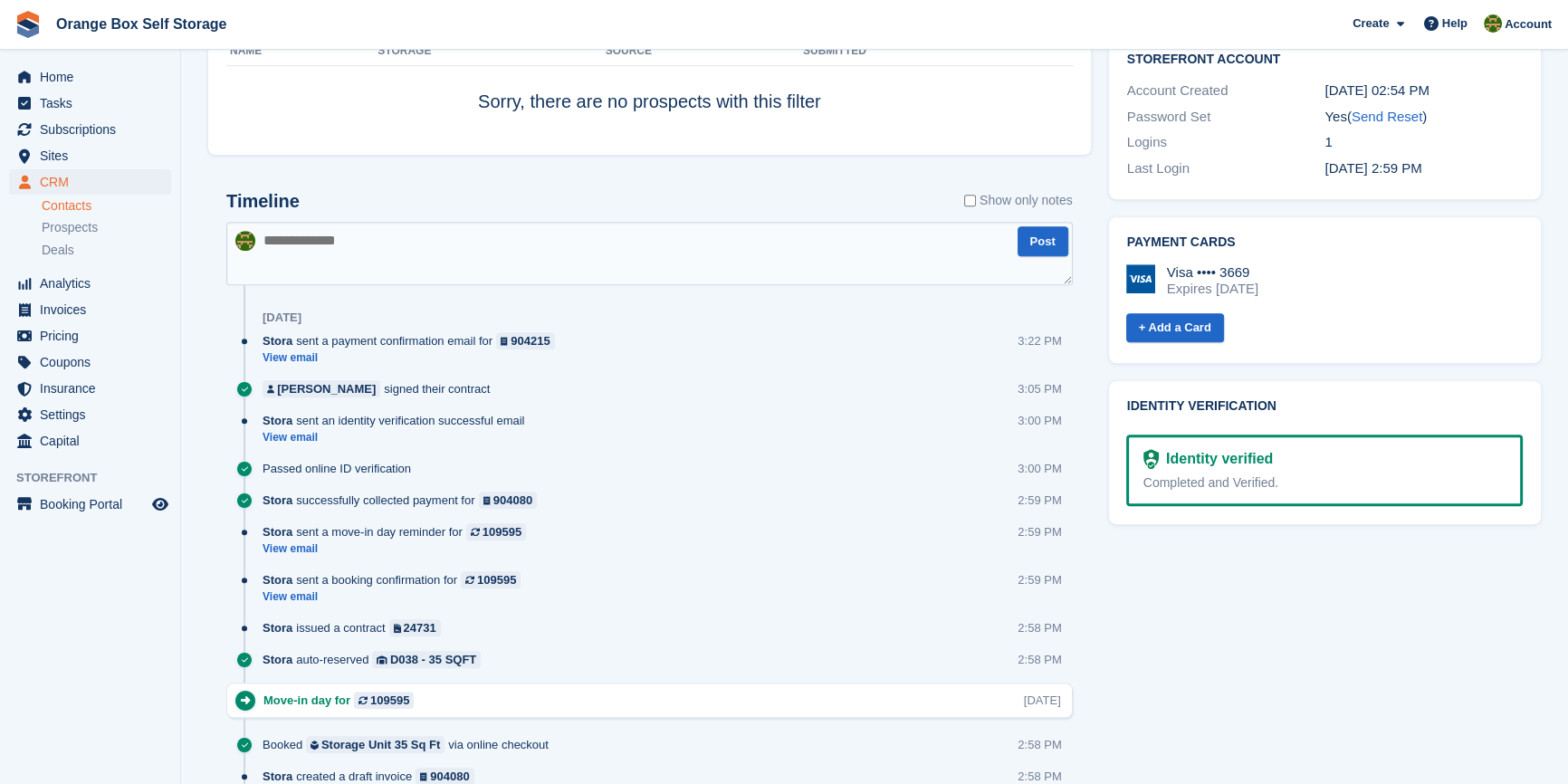
scroll to position [913, 0]
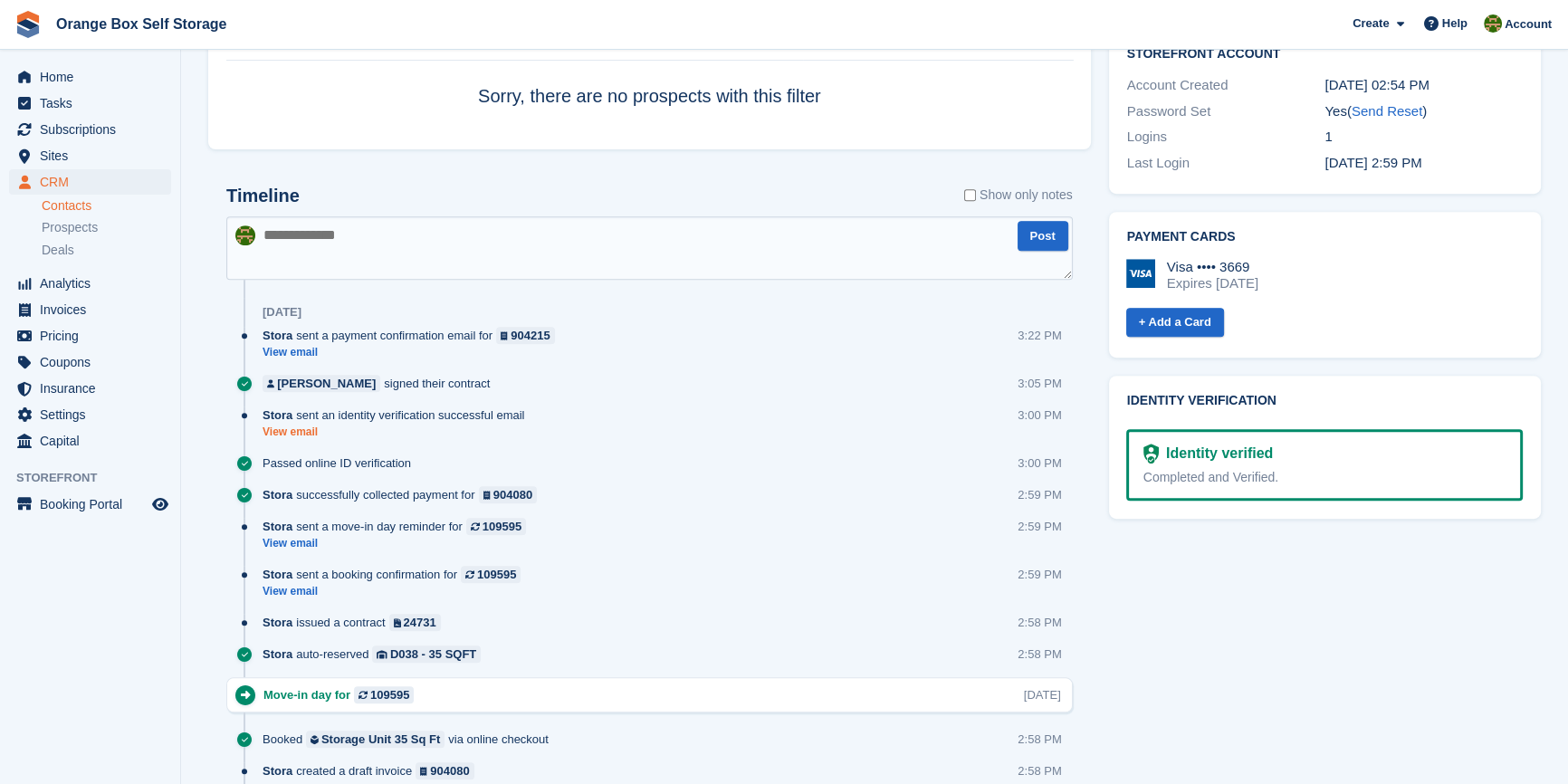
click at [290, 431] on link "View email" at bounding box center [397, 432] width 270 height 15
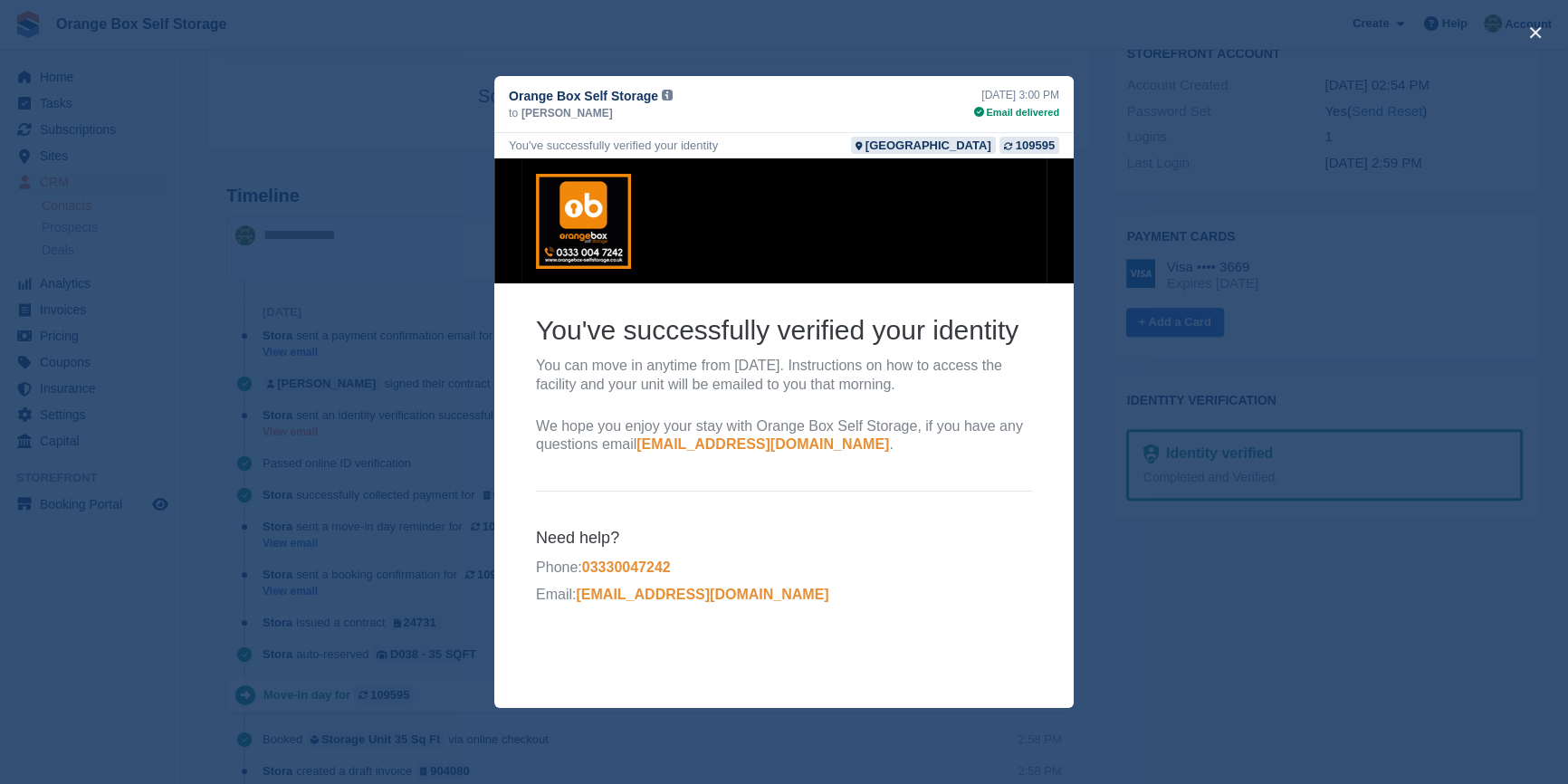
scroll to position [0, 0]
click at [1511, 585] on div "close" at bounding box center [784, 392] width 1568 height 784
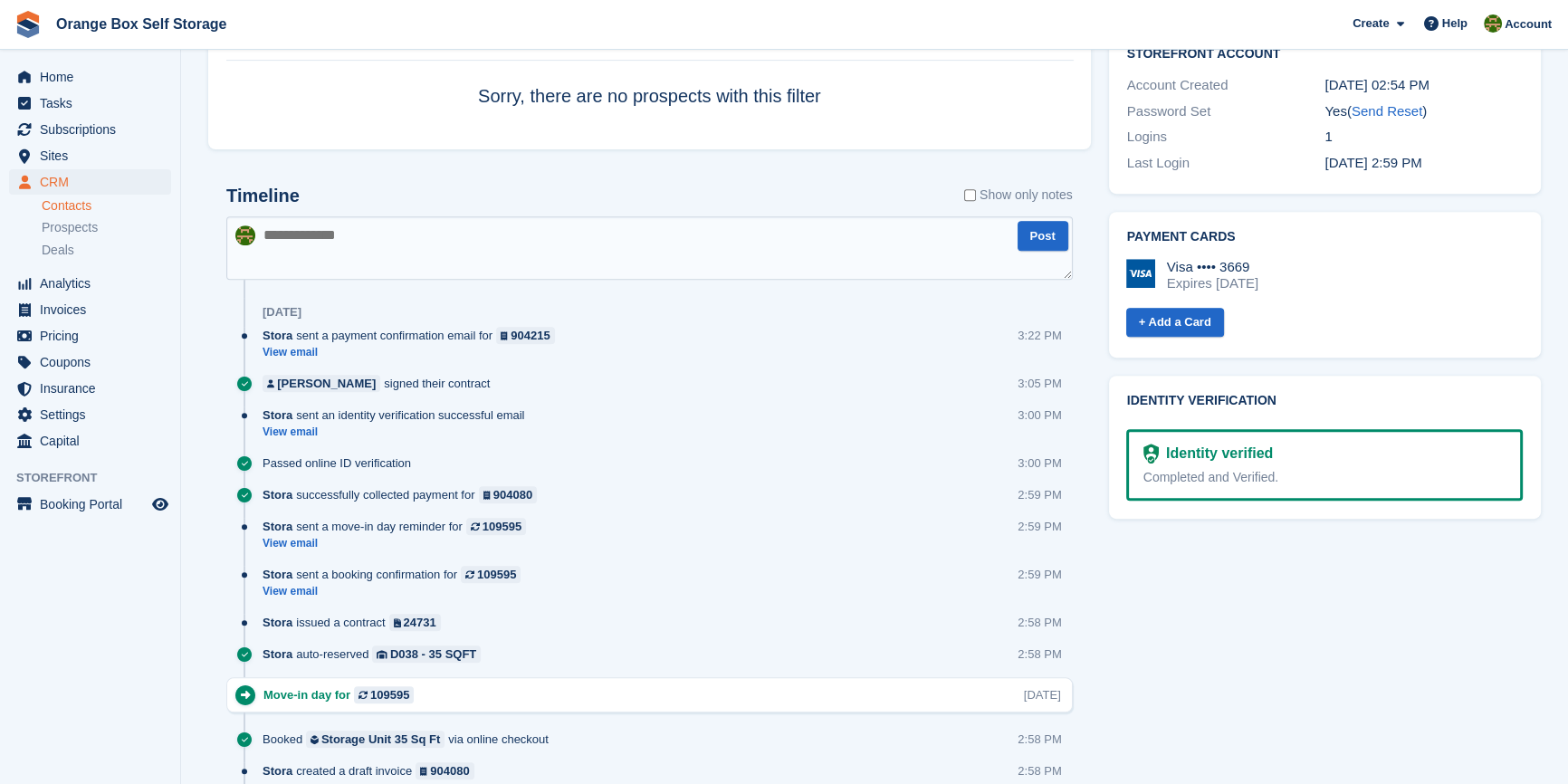
click at [1250, 625] on div "Tasks 1 Add Sun 21/09 - EML - Derby - Andrew Pendleton 23 Sep Contact Details E…" at bounding box center [1325, 175] width 450 height 1683
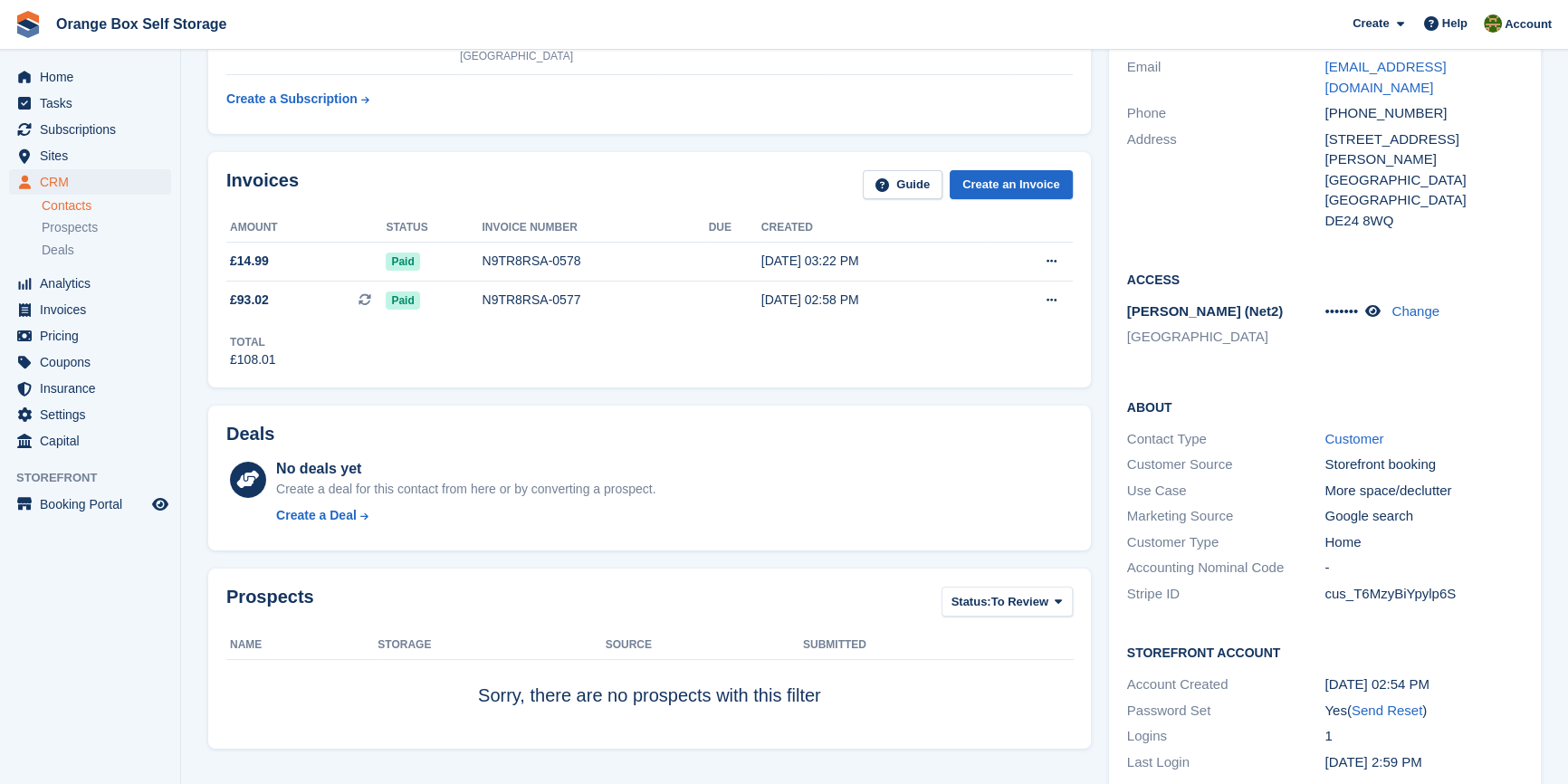
scroll to position [336, 0]
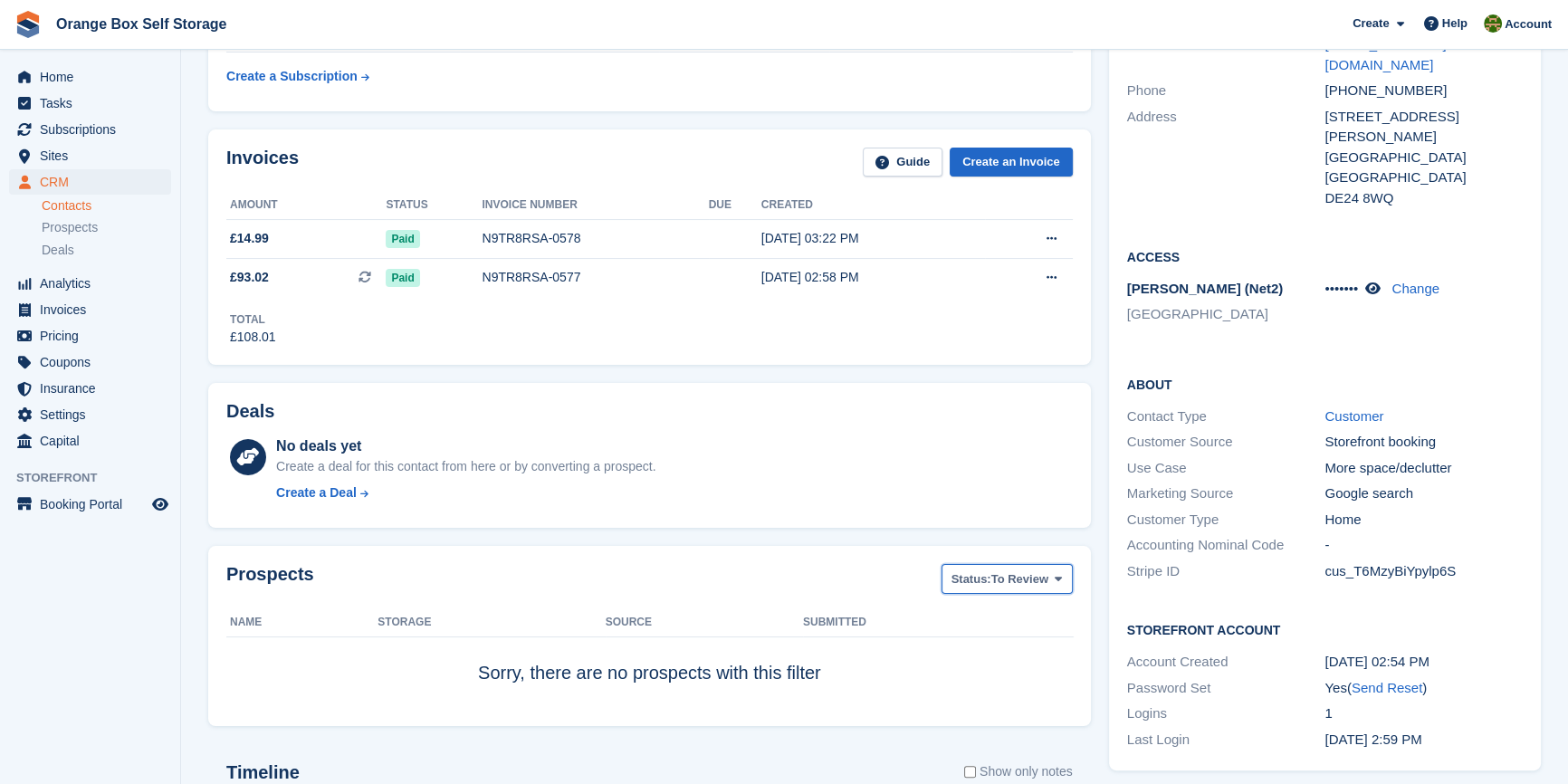
click at [987, 578] on span "Status:" at bounding box center [972, 580] width 40 height 18
click at [599, 553] on div "Prospects Status: To Review All Archived To Review Name Storage Source Submitte…" at bounding box center [649, 635] width 883 height 181
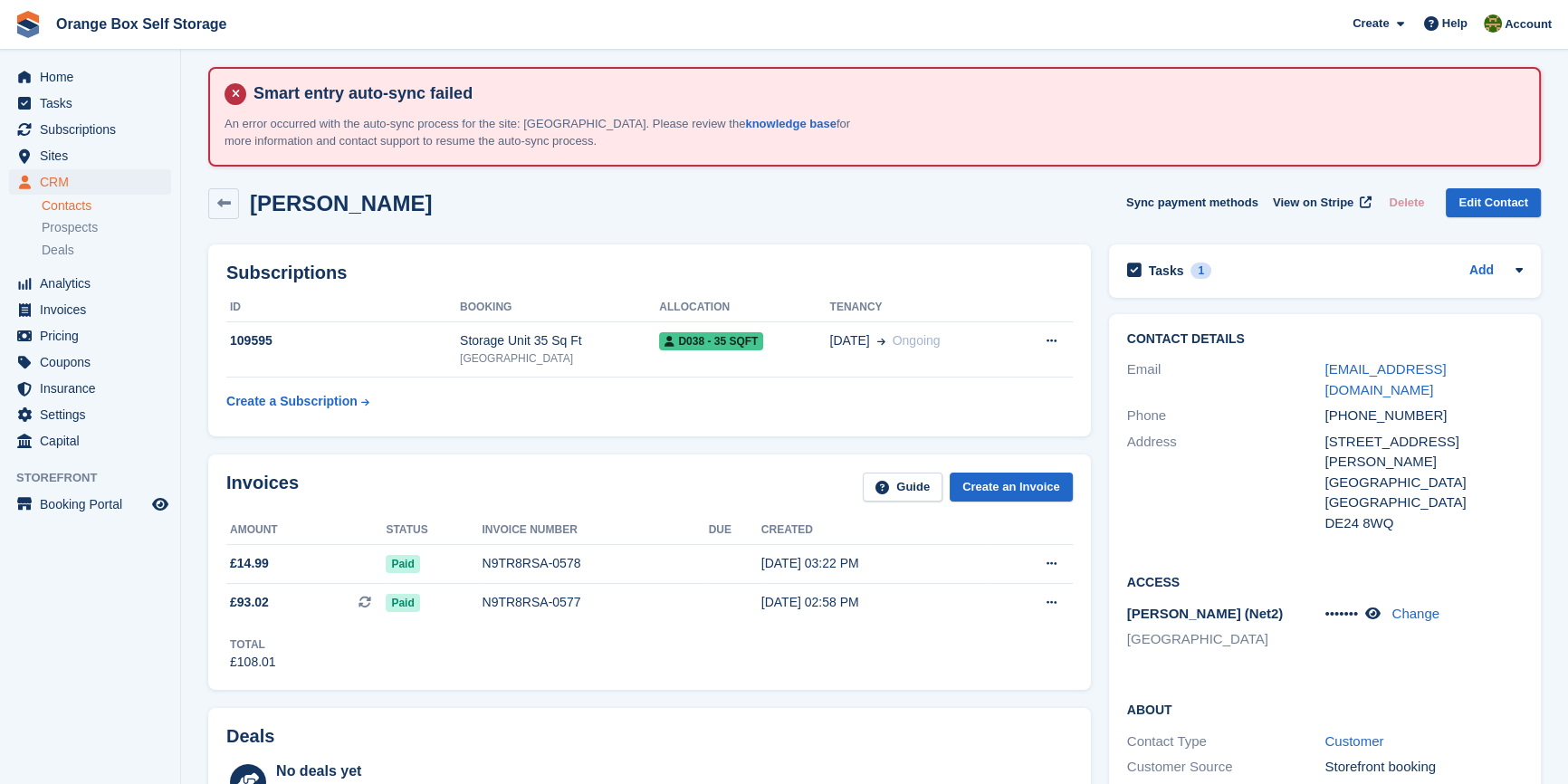
scroll to position [0, 0]
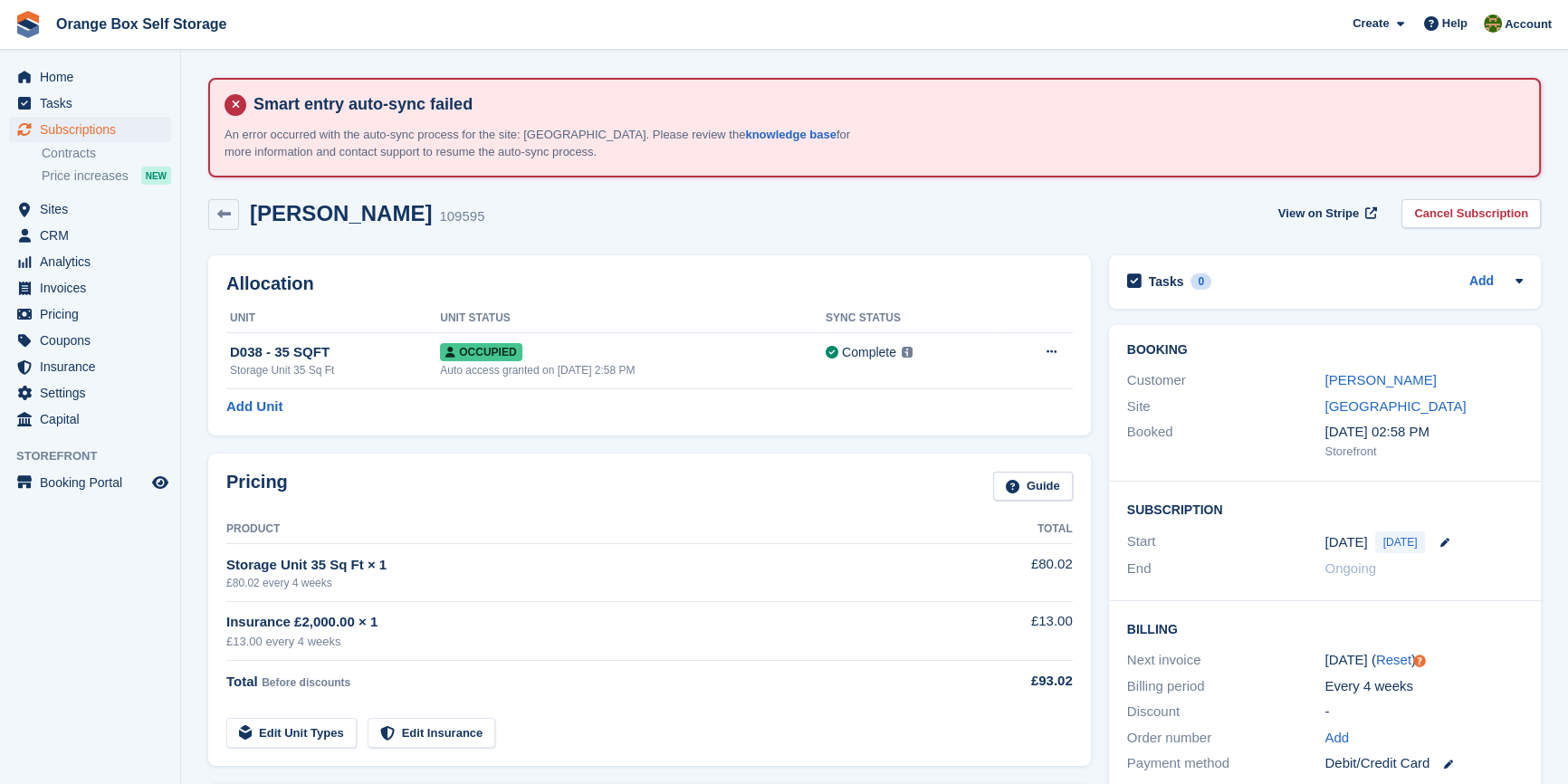
click at [688, 454] on div "Pricing Guide Product Total Storage Unit 35 Sq Ft × 1 £80.02 every 4 weeks £80.…" at bounding box center [649, 609] width 883 height 312
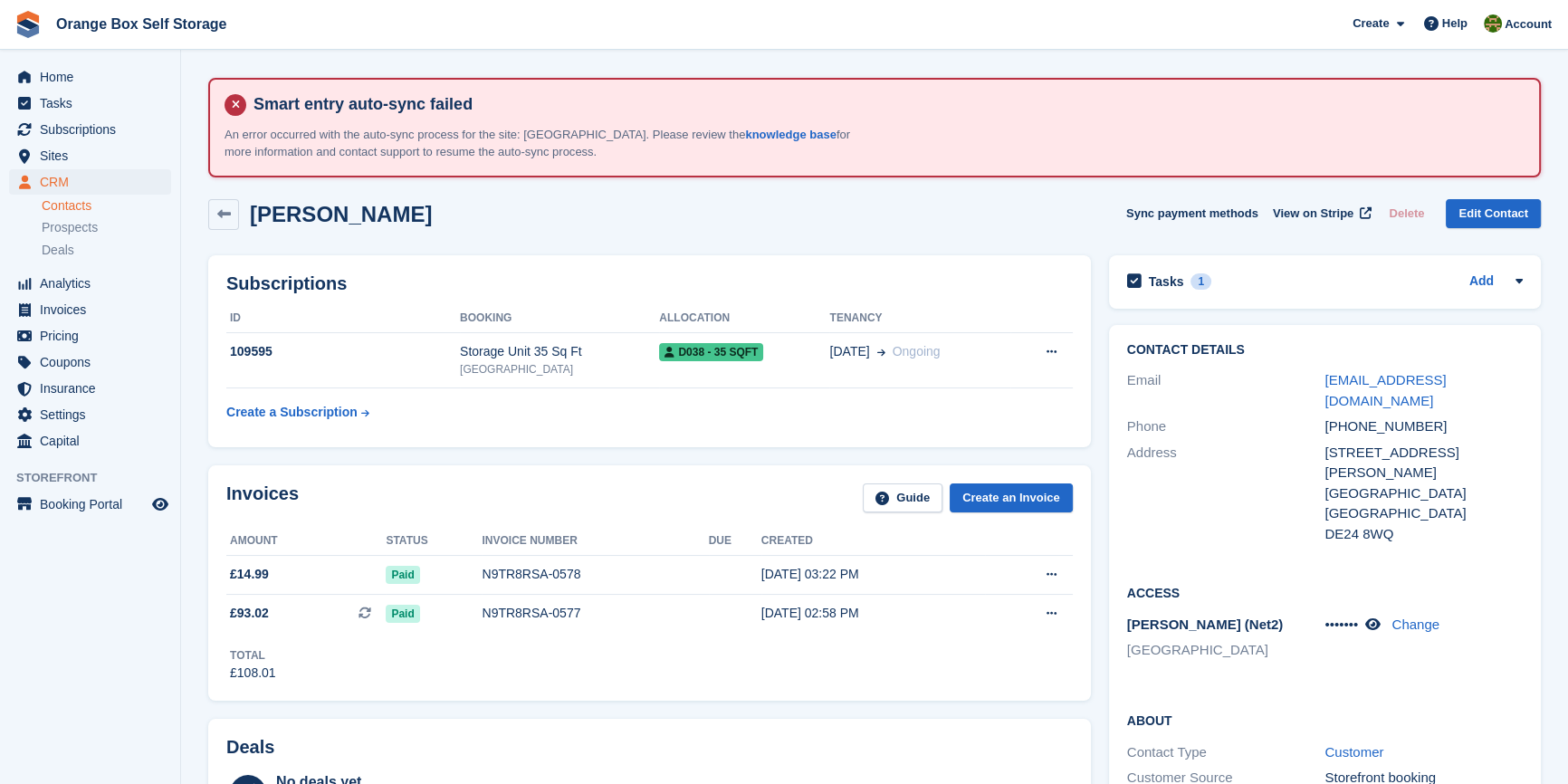
click at [583, 448] on div "Subscriptions ID Booking Allocation Tenancy 109595 Storage Unit 35 Sq Ft Derby …" at bounding box center [649, 351] width 901 height 210
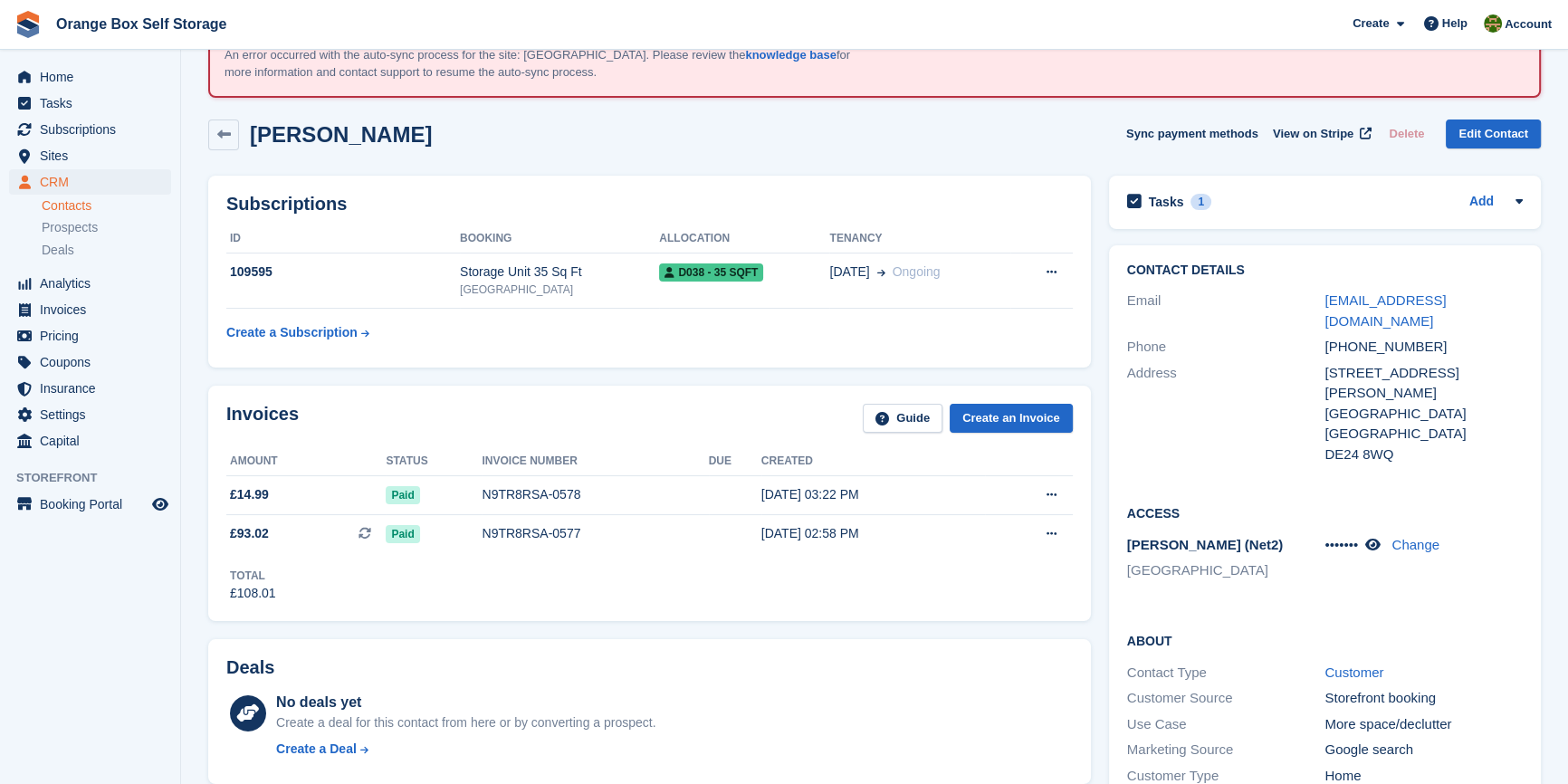
scroll to position [82, 0]
click at [701, 353] on div "Subscriptions ID Booking Allocation Tenancy 109595 Storage Unit 35 Sq Ft Derby …" at bounding box center [649, 269] width 883 height 192
click at [223, 135] on icon at bounding box center [224, 133] width 14 height 14
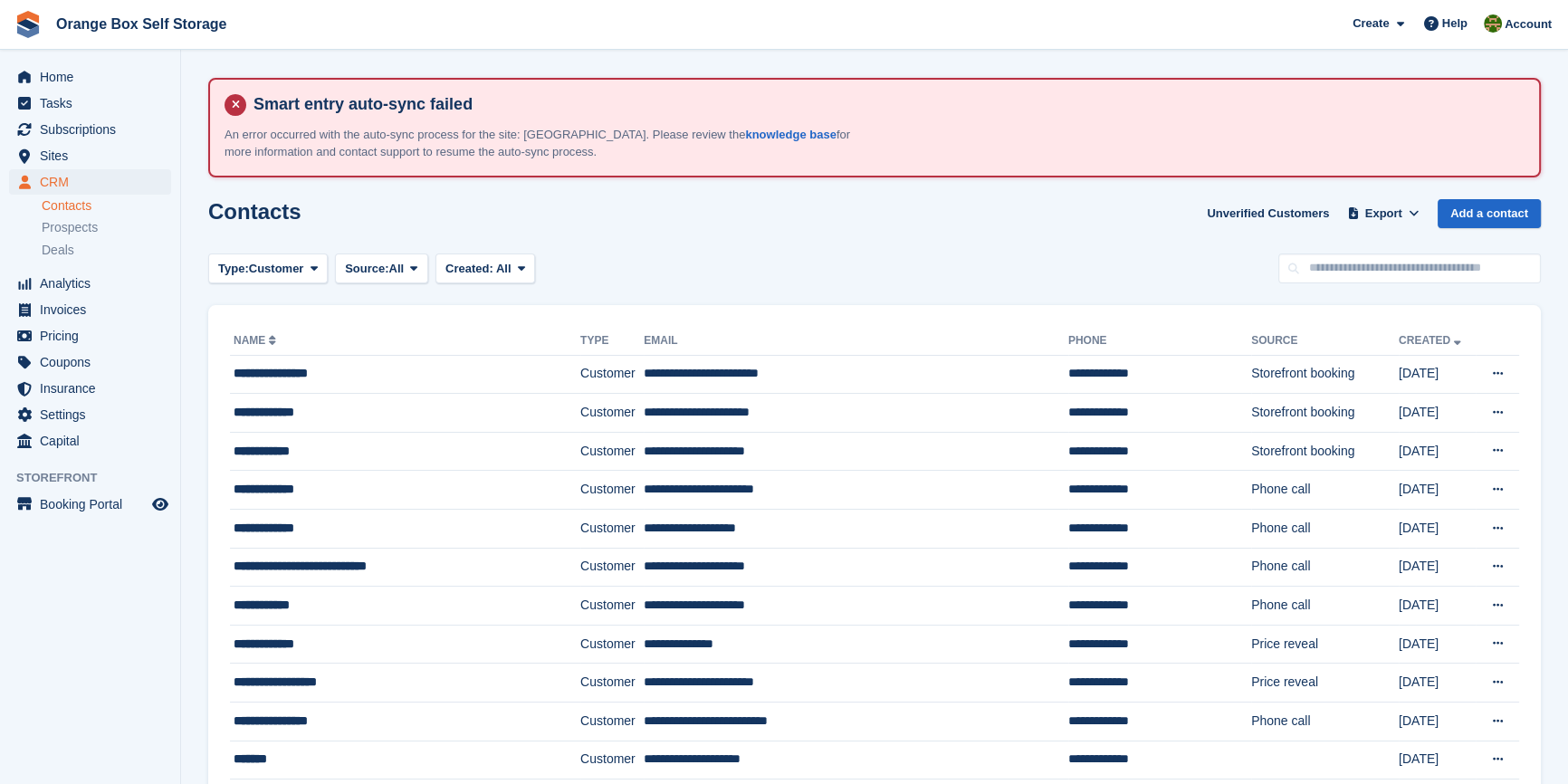
click at [102, 693] on aside "Home Tasks Subscriptions Subscriptions Subscriptions Contracts Price increases …" at bounding box center [90, 396] width 181 height 693
click at [116, 654] on aside "Home Tasks Subscriptions Subscriptions Subscriptions Contracts Price increases …" at bounding box center [90, 396] width 181 height 693
click at [139, 643] on aside "Home Tasks Subscriptions Subscriptions Subscriptions Contracts Price increases …" at bounding box center [90, 396] width 181 height 693
click at [620, 242] on div "Contacts Unverified Customers Export Export Contacts Export a CSV of all Contac…" at bounding box center [875, 225] width 1333 height 52
click at [914, 257] on div "Type: Customer All Lead Customer Source: All All Storefront Backoffice Pre-Open…" at bounding box center [875, 268] width 1333 height 30
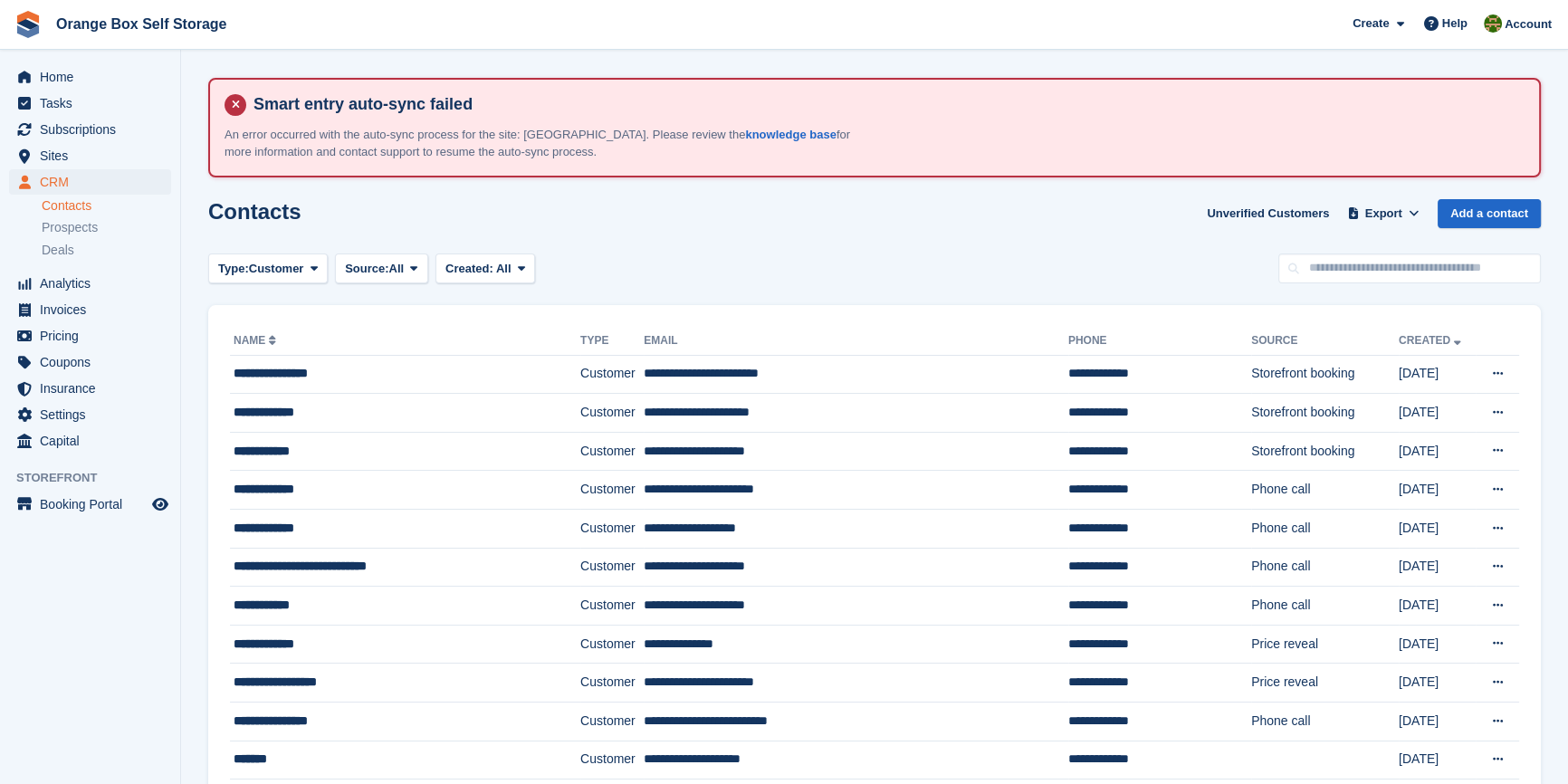
drag, startPoint x: 912, startPoint y: 256, endPoint x: 792, endPoint y: 240, distance: 121.1
click at [792, 240] on div "Contacts Unverified Customers Export Export Contacts Export a CSV of all Contac…" at bounding box center [875, 225] width 1333 height 52
click at [74, 311] on span "Invoices" at bounding box center [94, 309] width 109 height 25
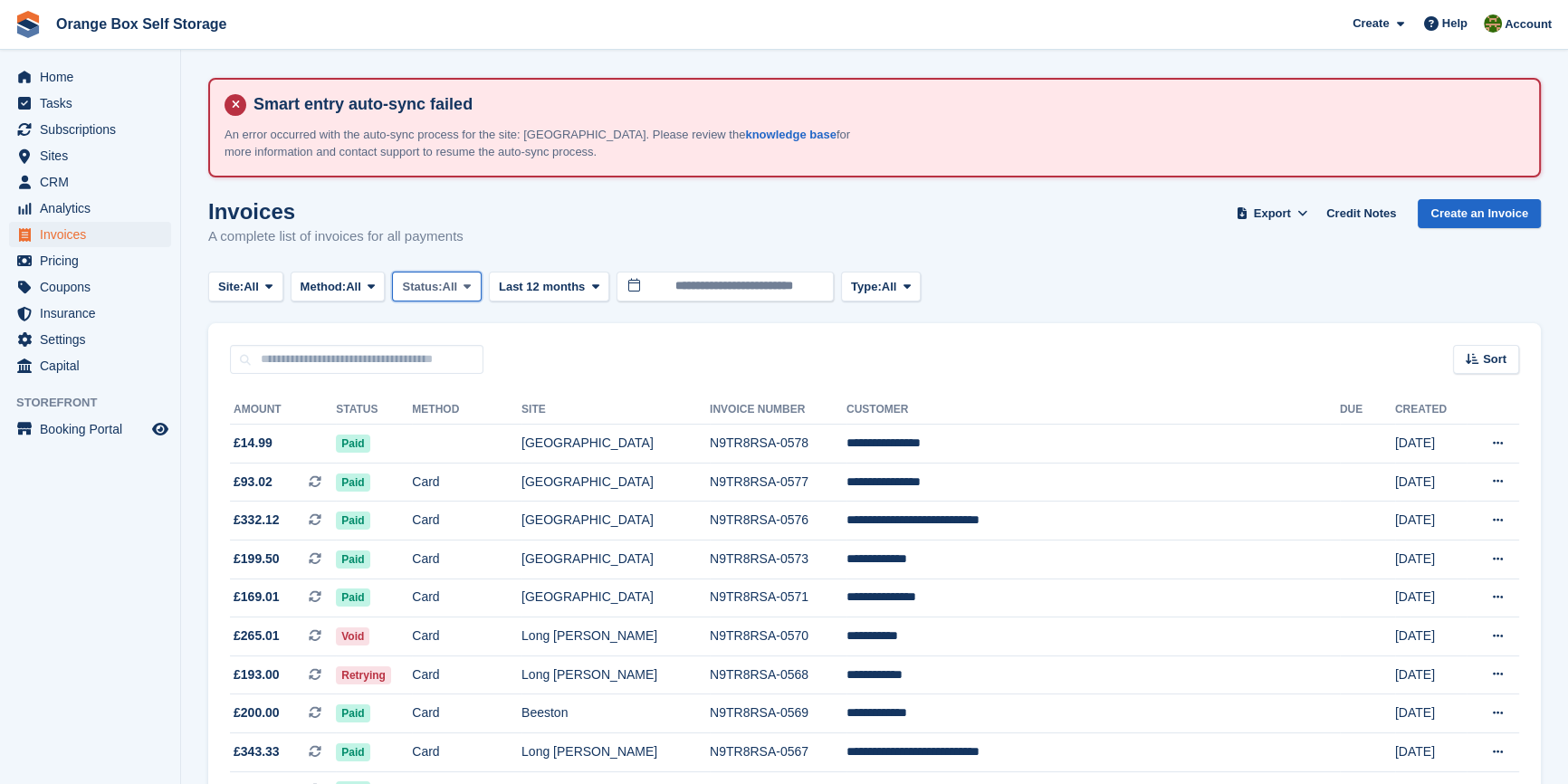
click at [471, 286] on icon at bounding box center [467, 286] width 7 height 12
click at [461, 421] on link "Open" at bounding box center [479, 427] width 158 height 33
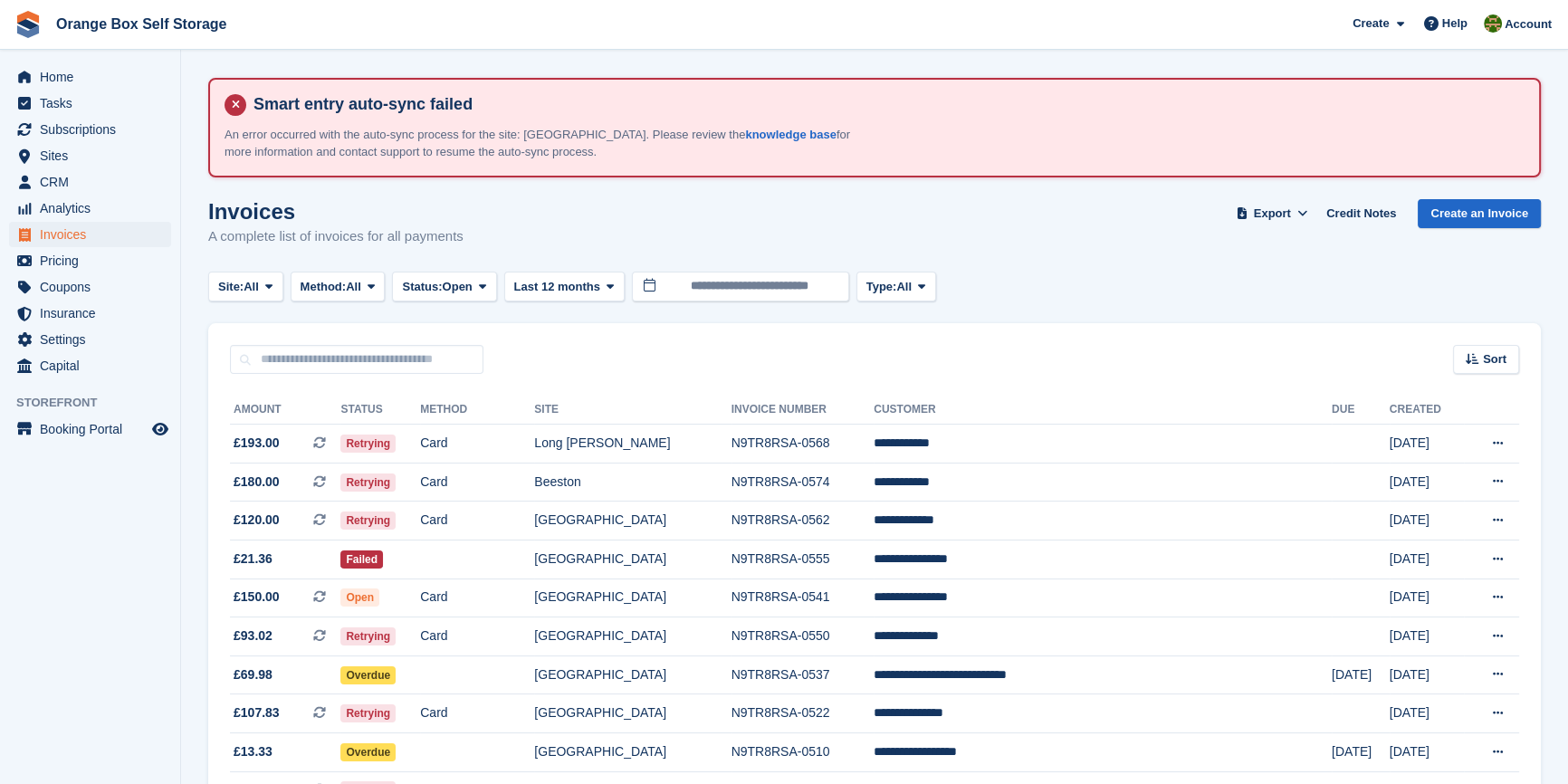
click at [99, 607] on aside "Home Tasks Subscriptions Subscriptions Subscriptions Contracts Price increases …" at bounding box center [90, 396] width 181 height 693
click at [126, 658] on aside "Home Tasks Subscriptions Subscriptions Subscriptions Contracts Price increases …" at bounding box center [90, 396] width 181 height 693
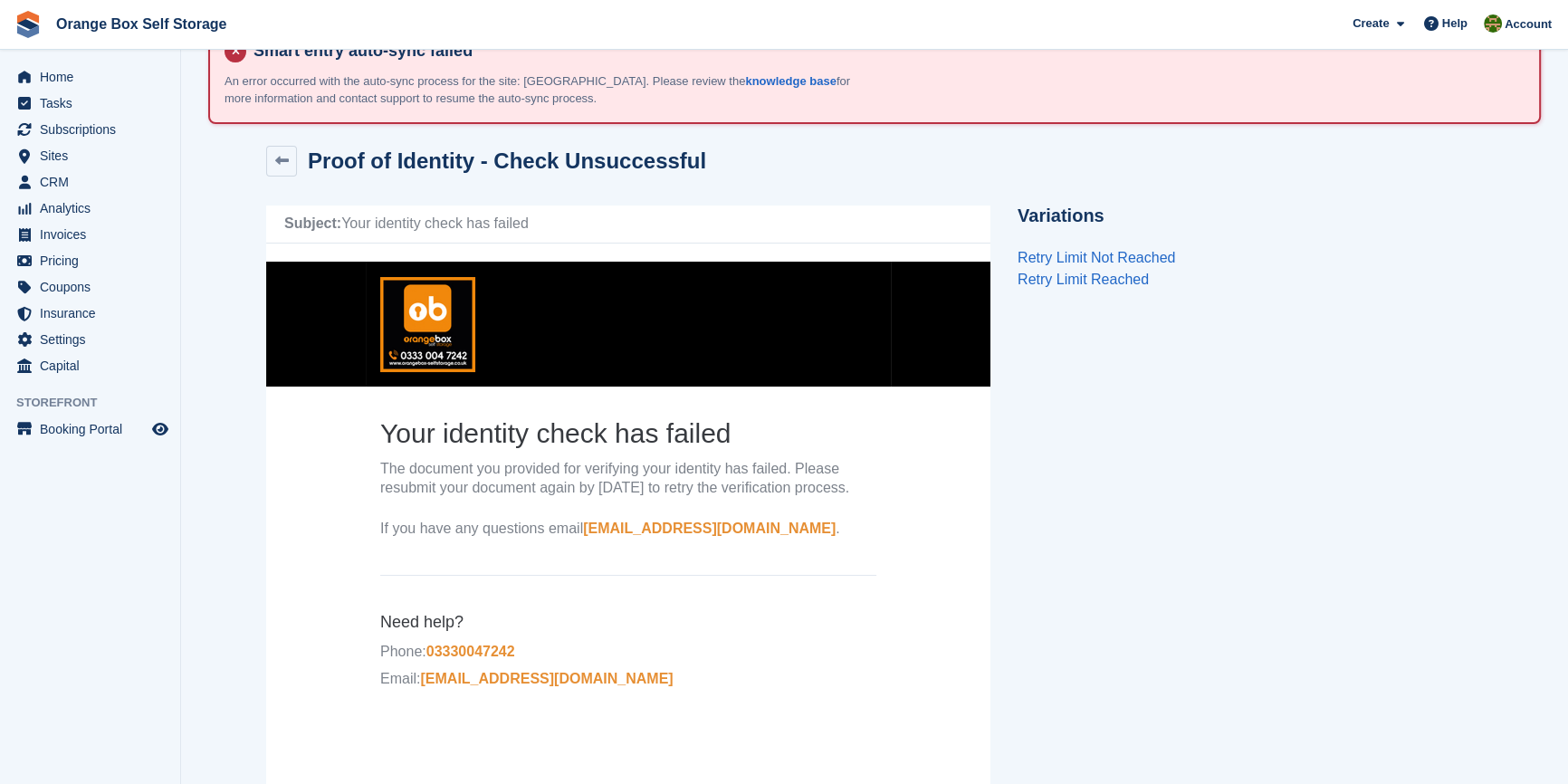
scroll to position [82, 0]
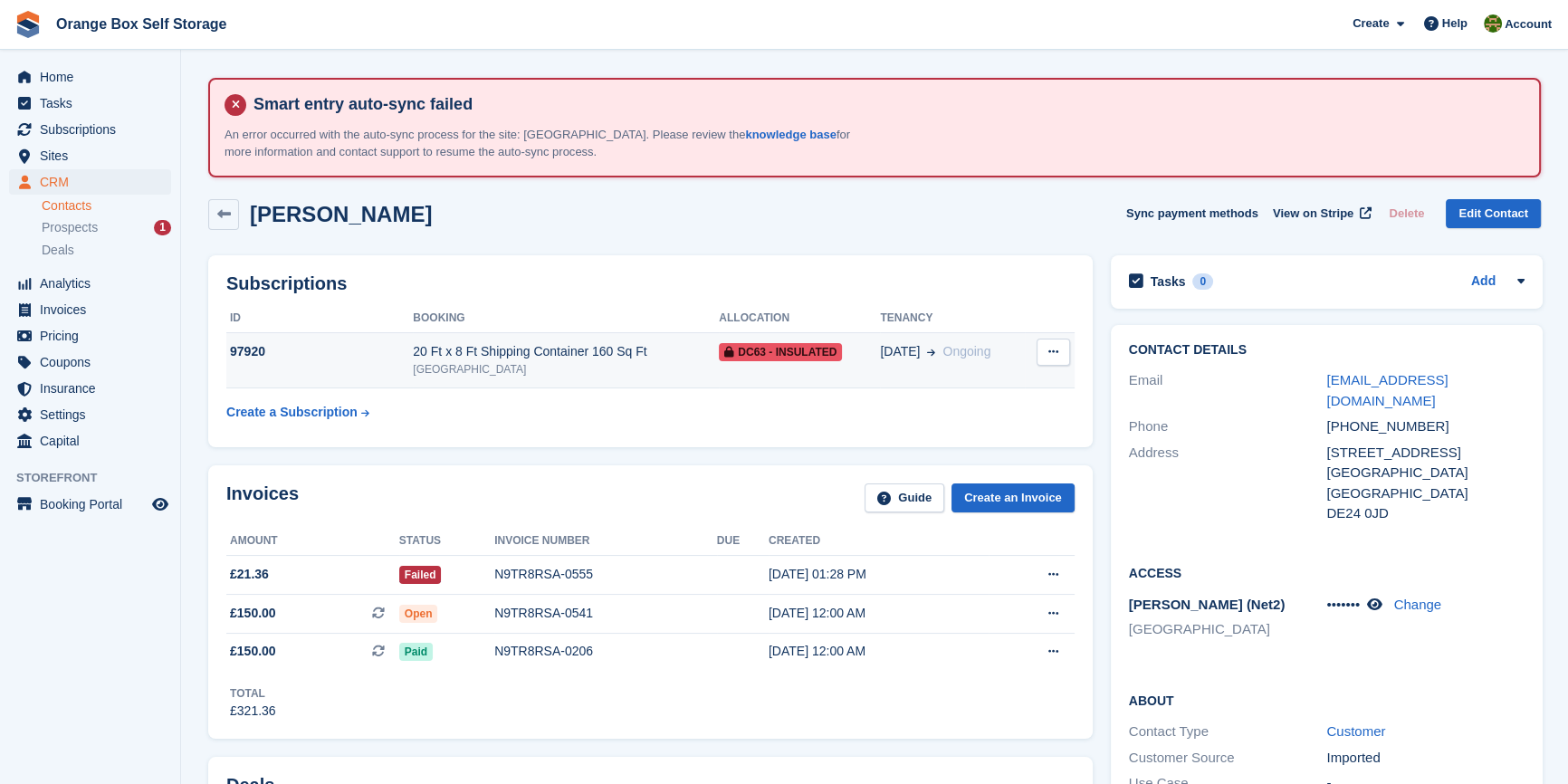
click at [1041, 350] on button at bounding box center [1054, 352] width 34 height 27
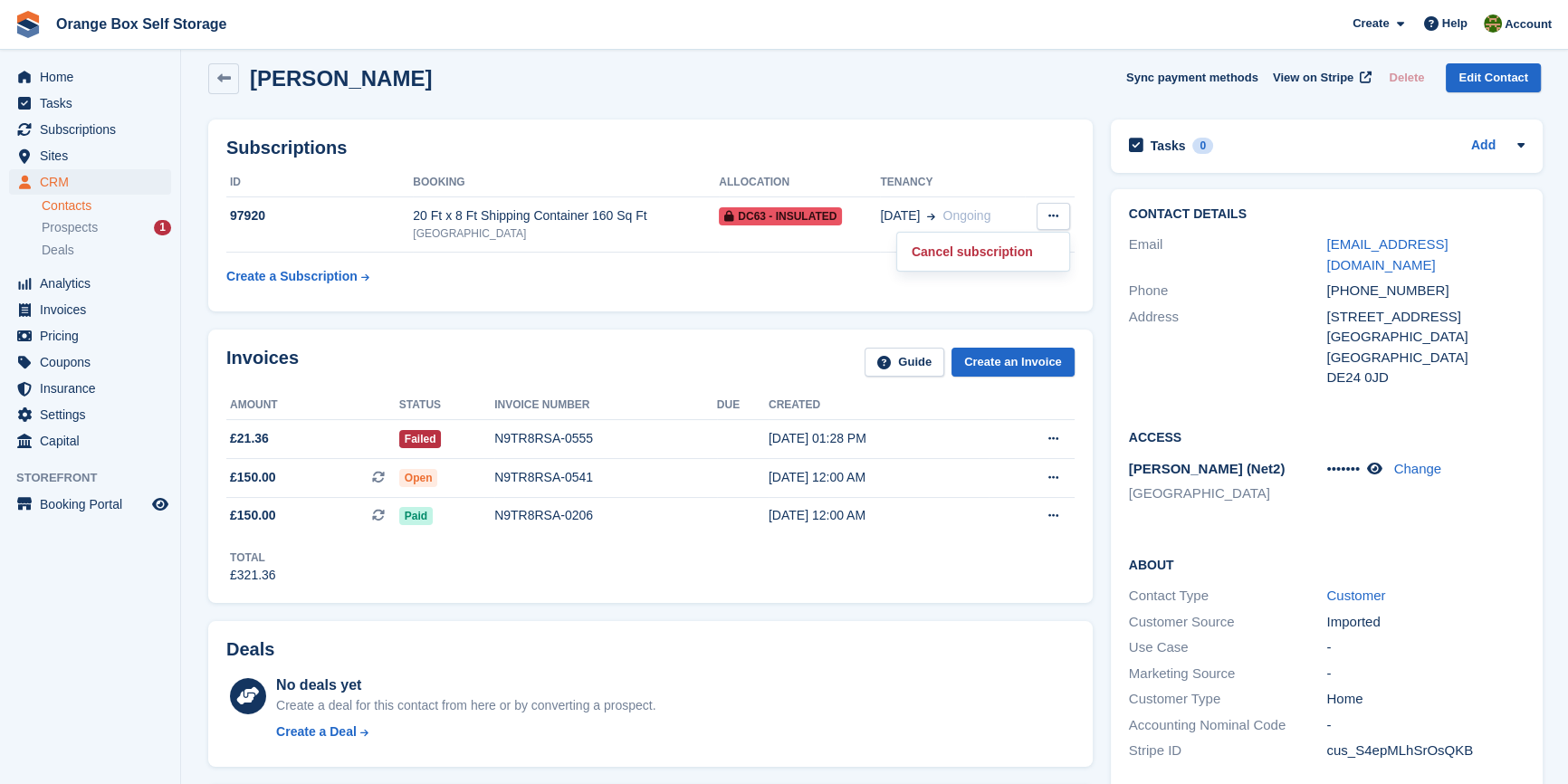
scroll to position [164, 0]
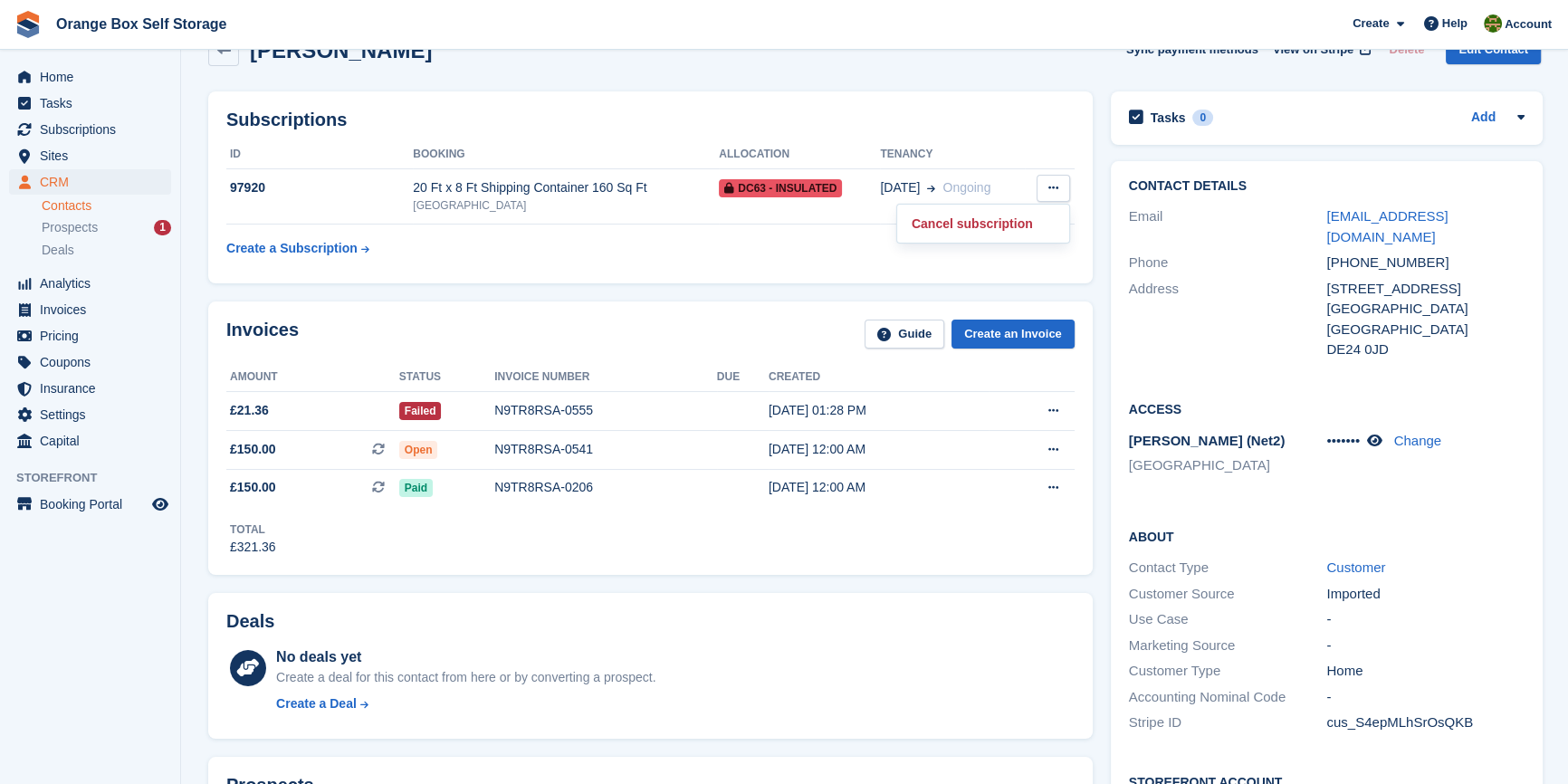
click at [693, 289] on div "Subscriptions ID Booking Allocation Tenancy 97920 20 Ft x 8 Ft Shipping Contain…" at bounding box center [650, 188] width 903 height 210
click at [643, 280] on div "Subscriptions ID Booking Allocation Tenancy 97920 20 Ft x 8 Ft Shipping Contain…" at bounding box center [650, 188] width 885 height 192
click at [659, 290] on div "Subscriptions ID Booking Allocation Tenancy 97920 20 Ft x 8 Ft Shipping Contain…" at bounding box center [650, 188] width 903 height 210
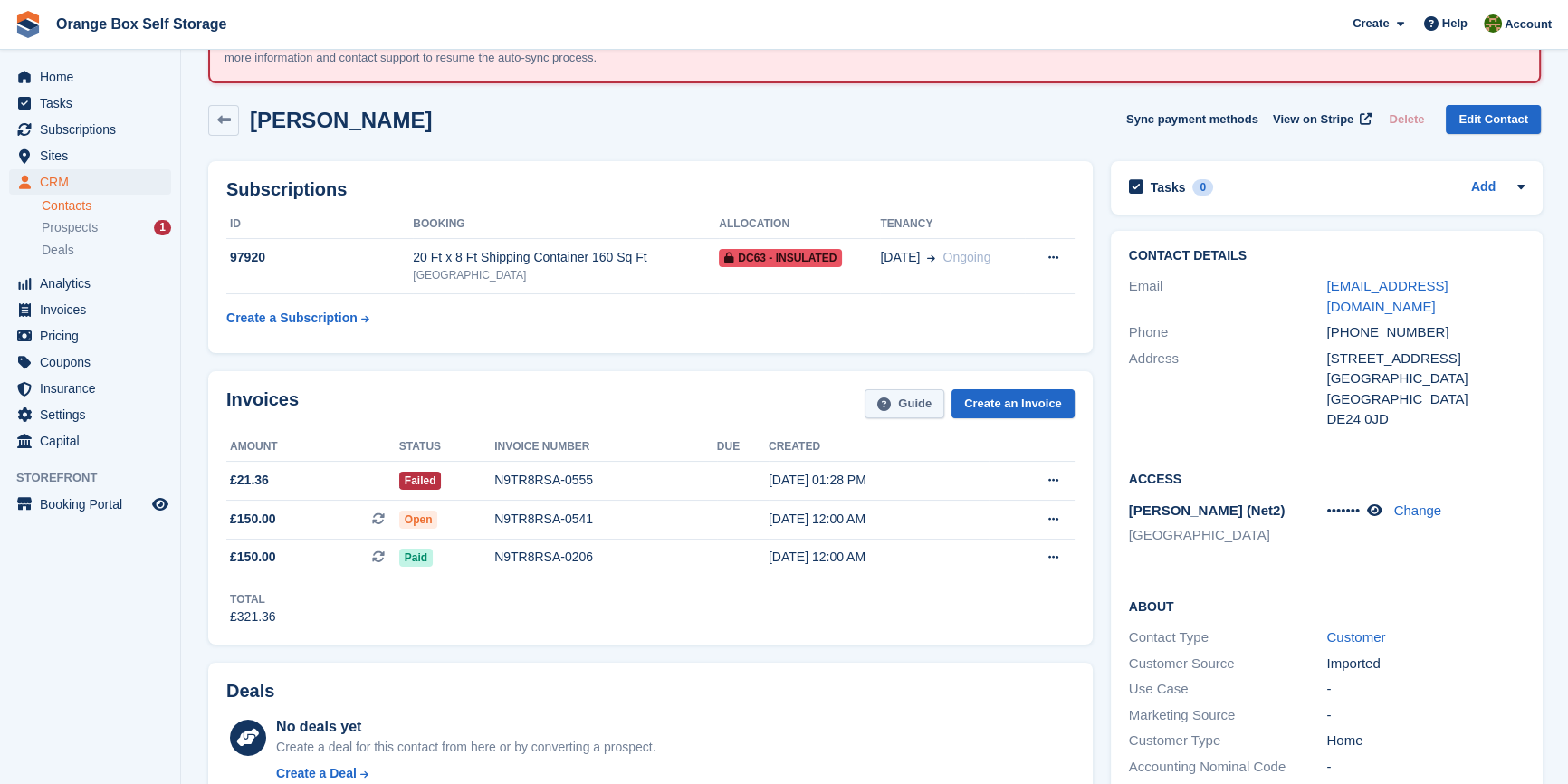
scroll to position [0, 0]
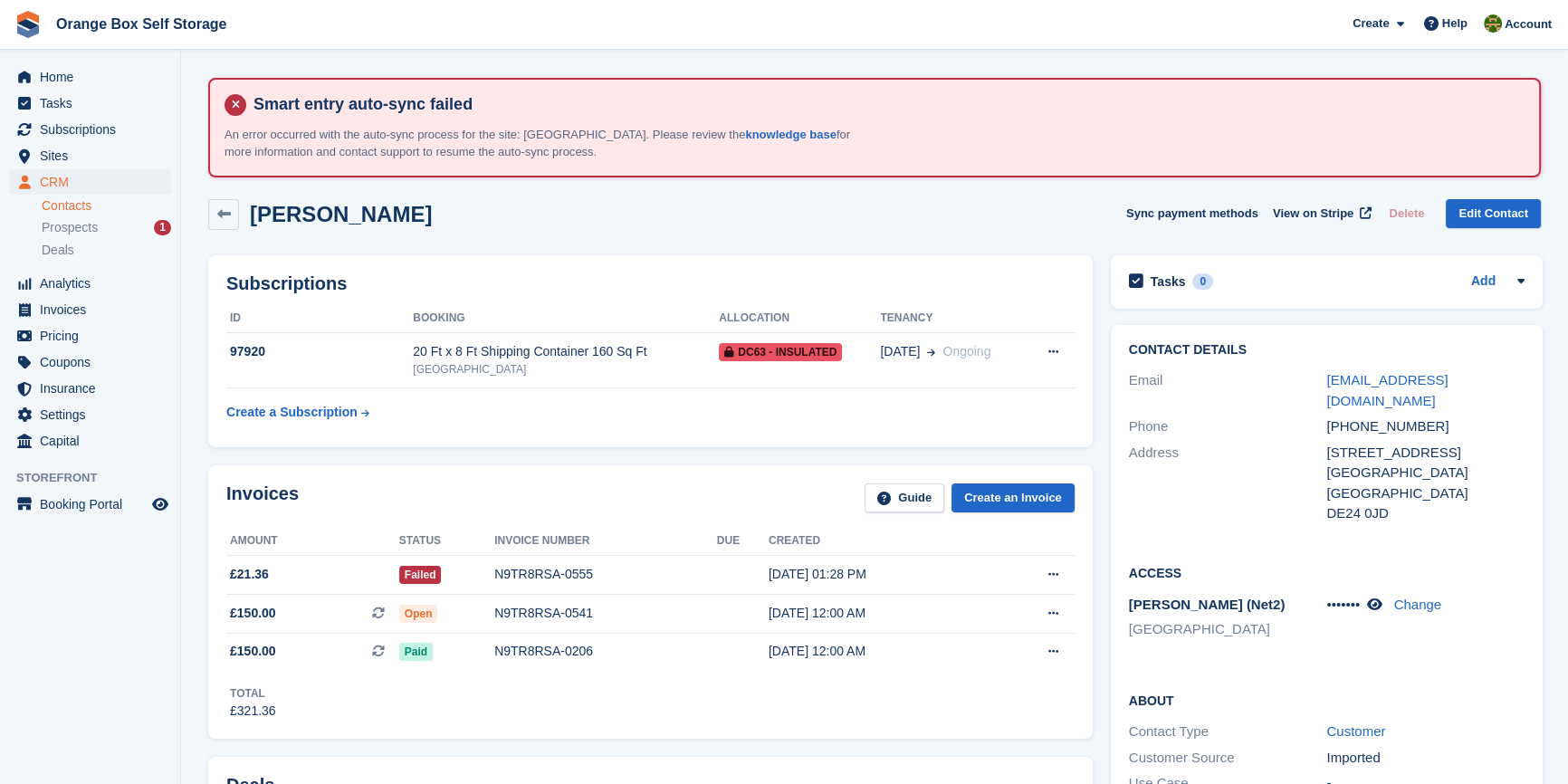
click at [605, 224] on div "[PERSON_NAME] Sync payment methods View on Stripe Delete Edit Contact" at bounding box center [875, 214] width 1333 height 31
click at [576, 484] on div "Invoices Guide Create an Invoice" at bounding box center [650, 504] width 849 height 41
click at [18, 624] on aside "Home Tasks Subscriptions Subscriptions Subscriptions Contracts Price increases …" at bounding box center [90, 396] width 181 height 693
